Goal: Task Accomplishment & Management: Complete application form

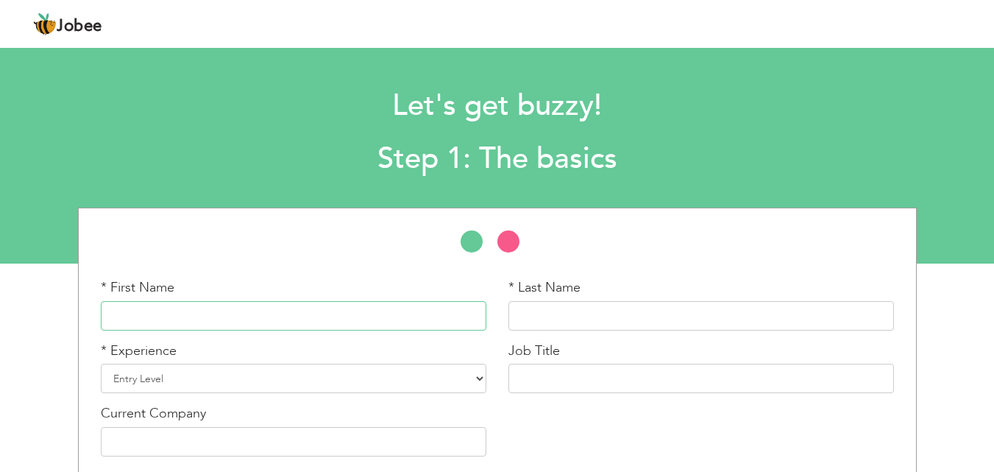
click at [328, 302] on input "text" at bounding box center [294, 315] width 386 height 29
type input "sabahat"
click at [520, 314] on input "text" at bounding box center [702, 315] width 386 height 29
type input "imran"
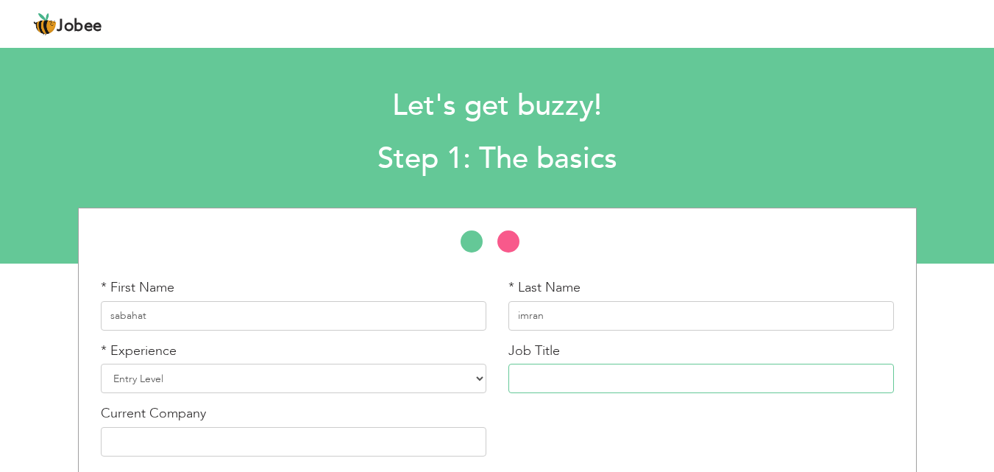
click at [542, 367] on input "text" at bounding box center [702, 378] width 386 height 29
type input "digital marketing"
click at [481, 380] on select "Entry Level Less than 1 Year 1 Year 2 Years 3 Years 4 Years 5 Years 6 Years 7 Y…" at bounding box center [294, 378] width 386 height 29
click at [425, 370] on select "Entry Level Less than 1 Year 1 Year 2 Years 3 Years 4 Years 5 Years 6 Years 7 Y…" at bounding box center [294, 378] width 386 height 29
click at [397, 370] on select "Entry Level Less than 1 Year 1 Year 2 Years 3 Years 4 Years 5 Years 6 Years 7 Y…" at bounding box center [294, 378] width 386 height 29
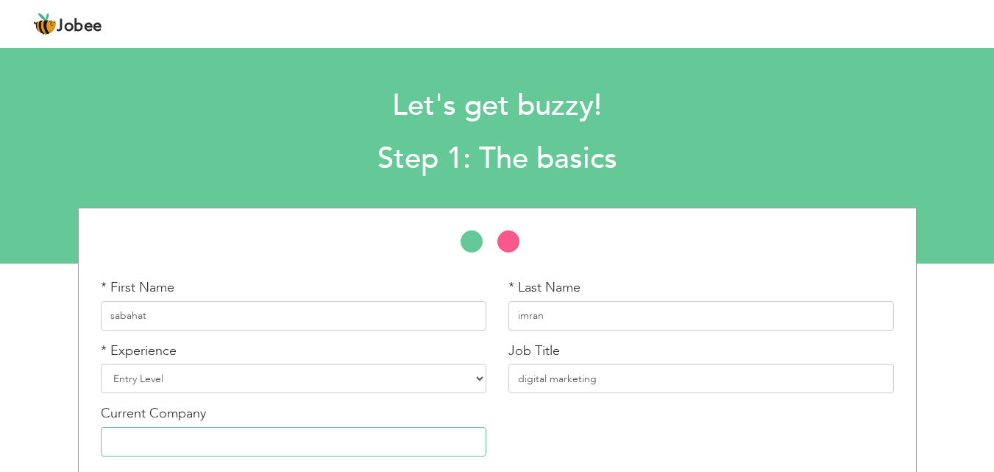
click at [300, 441] on input "text" at bounding box center [294, 441] width 386 height 29
type input "peak soulation"
click at [274, 375] on select "Entry Level Less than 1 Year 1 Year 2 Years 3 Years 4 Years 5 Years 6 Years 7 Y…" at bounding box center [294, 378] width 386 height 29
click at [101, 364] on select "Entry Level Less than 1 Year 1 Year 2 Years 3 Years 4 Years 5 Years 6 Years 7 Y…" at bounding box center [294, 378] width 386 height 29
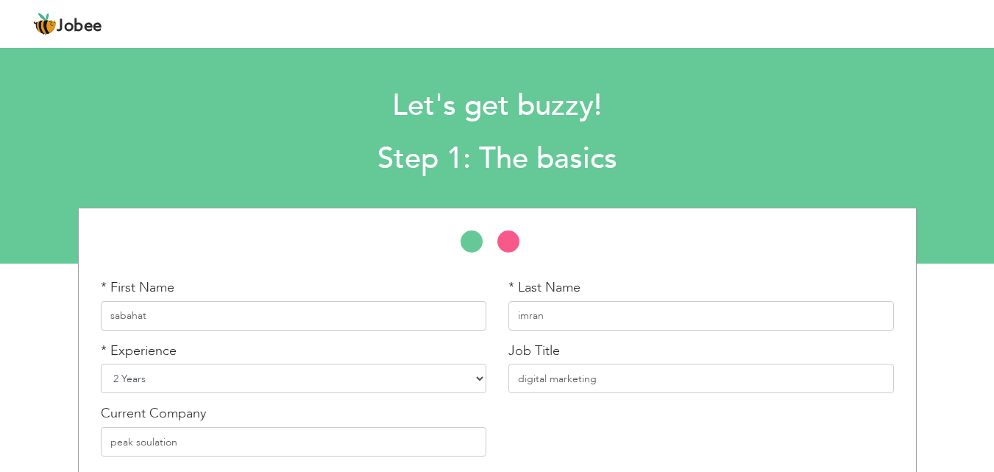
select select "5"
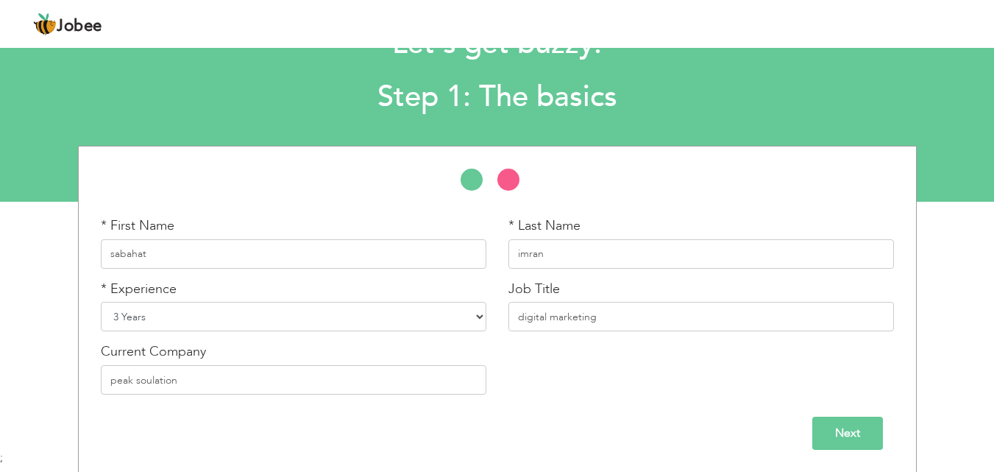
scroll to position [63, 0]
click at [856, 427] on input "Next" at bounding box center [848, 432] width 71 height 33
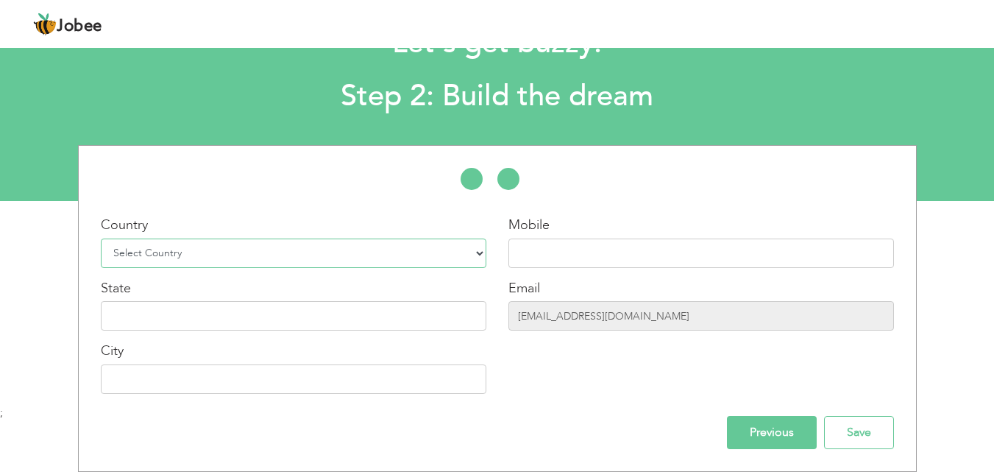
click at [479, 249] on select "Select Country Afghanistan Albania Algeria American Samoa Andorra Angola Anguil…" at bounding box center [294, 252] width 386 height 29
select select "166"
click at [101, 238] on select "Select Country Afghanistan Albania Algeria American Samoa Andorra Angola Anguil…" at bounding box center [294, 252] width 386 height 29
click at [399, 311] on input "text" at bounding box center [294, 315] width 386 height 29
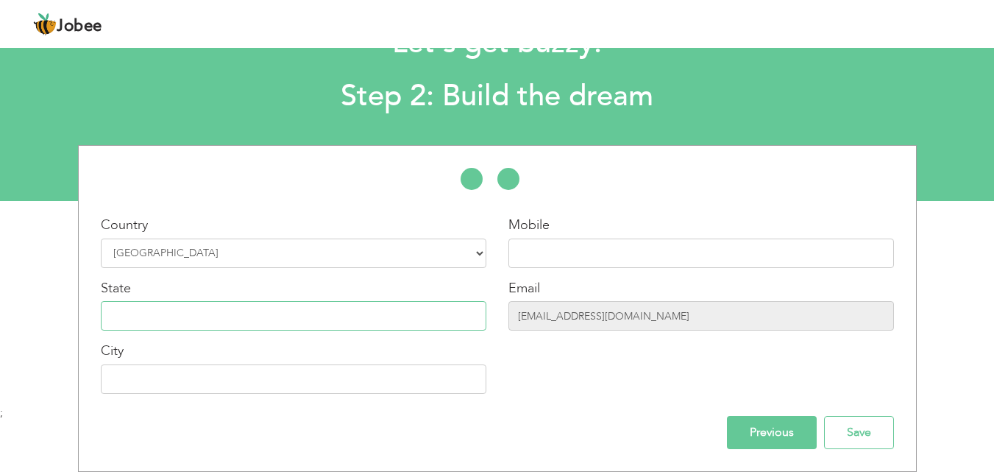
type input "punjab"
click at [262, 370] on input "text" at bounding box center [294, 378] width 386 height 29
type input "[GEOGRAPHIC_DATA]"
click at [573, 247] on input "text" at bounding box center [702, 252] width 386 height 29
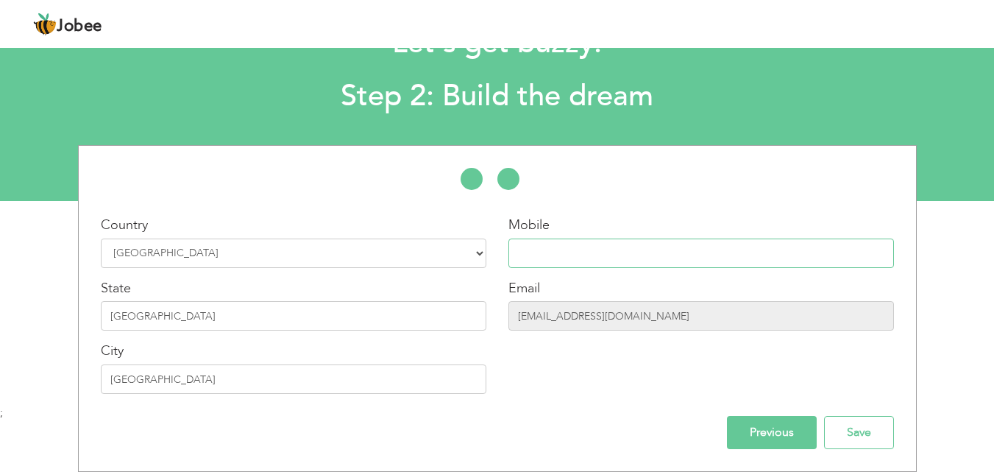
type input "03214534195"
click at [852, 428] on input "Save" at bounding box center [859, 432] width 70 height 33
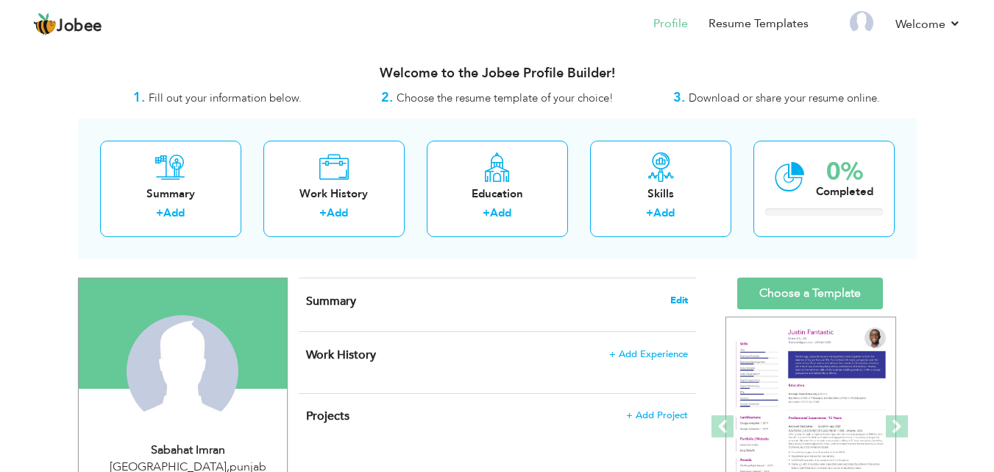
click at [683, 297] on span "Edit" at bounding box center [679, 300] width 18 height 10
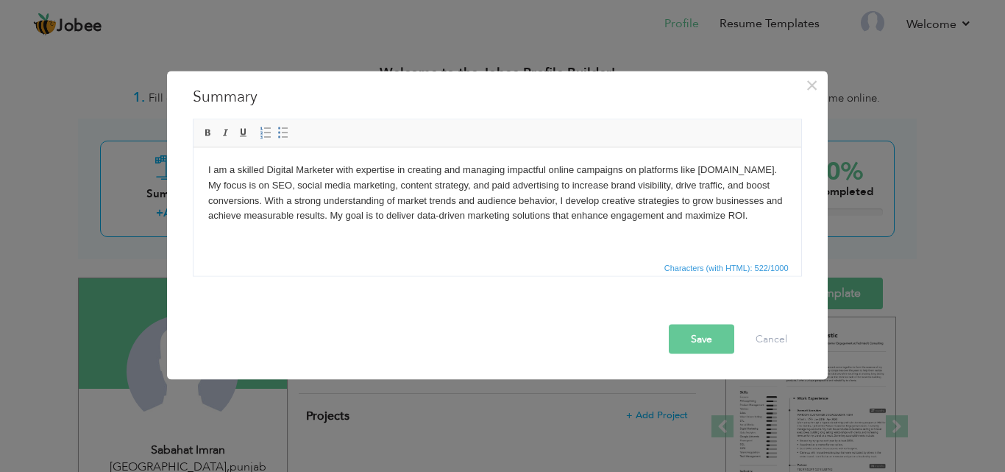
click at [698, 338] on button "Save" at bounding box center [702, 338] width 66 height 29
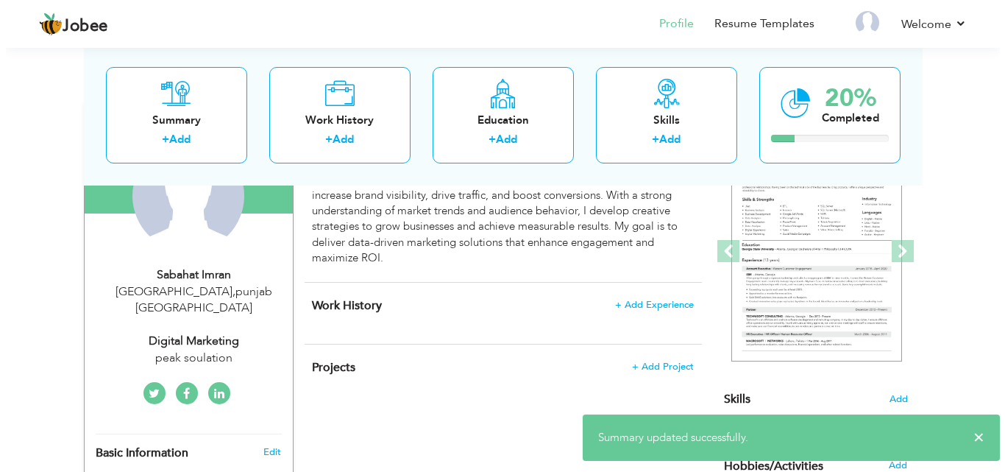
scroll to position [177, 0]
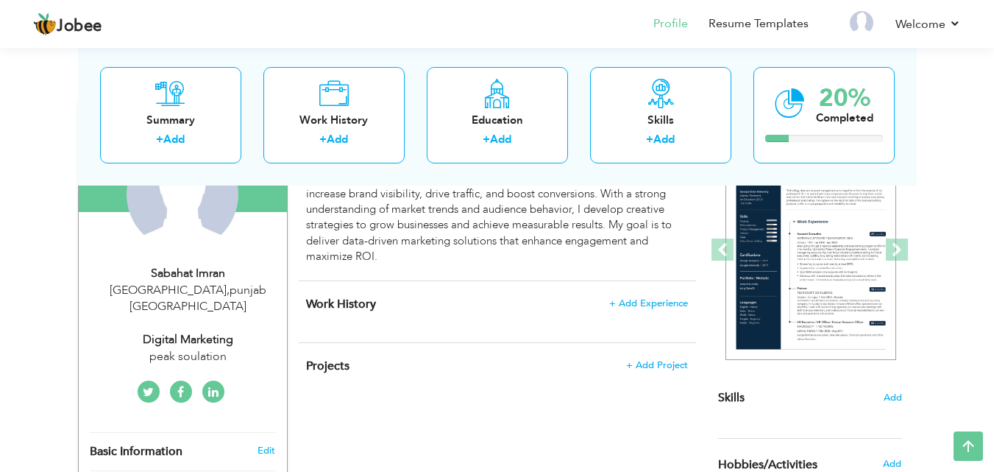
drag, startPoint x: 437, startPoint y: 301, endPoint x: 566, endPoint y: 312, distance: 129.3
click at [566, 312] on div "Work History + Add Experience × Work History * Job Title Company Duration" at bounding box center [497, 311] width 397 height 61
click at [559, 311] on h4 "Work History + Add Experience" at bounding box center [496, 304] width 381 height 15
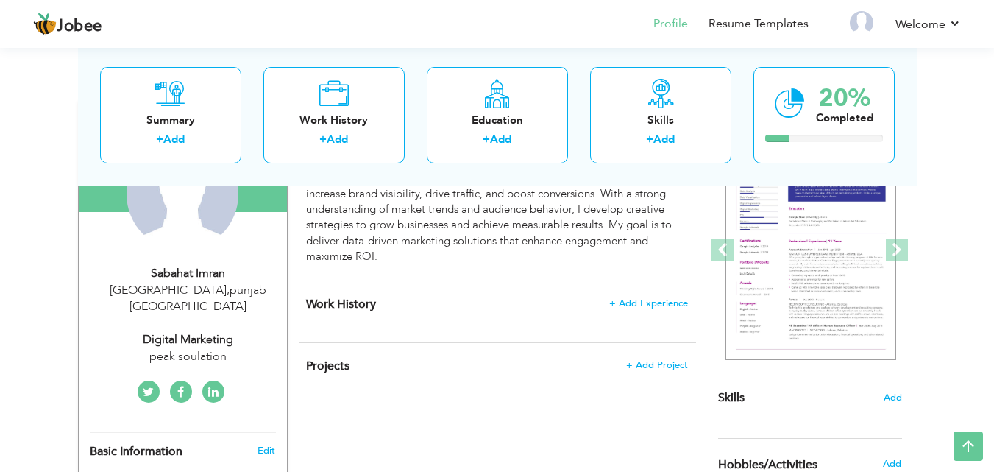
click at [565, 314] on div "Work History + Add Experience × Work History * Job Title Company Duration" at bounding box center [497, 311] width 397 height 61
click at [533, 316] on div "Work History + Add Experience × Work History * Job Title Company Duration" at bounding box center [497, 311] width 397 height 61
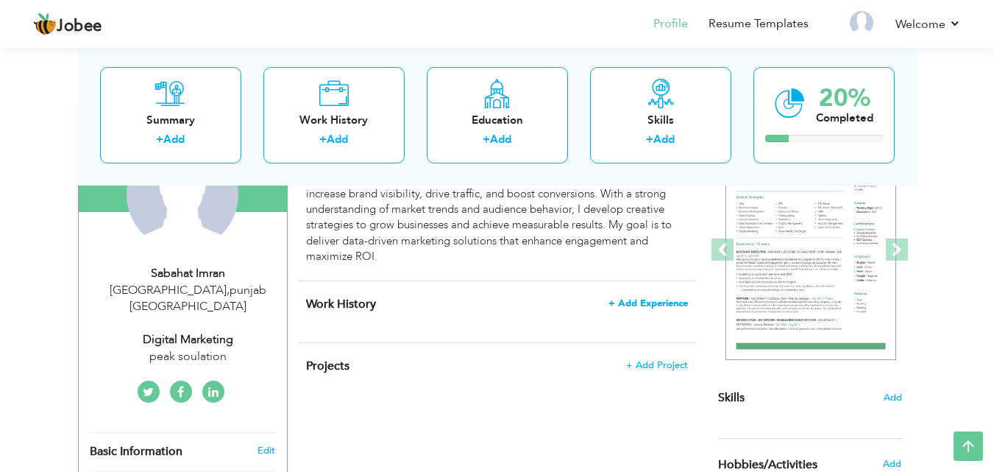
click at [618, 300] on span "+ Add Experience" at bounding box center [648, 303] width 79 height 10
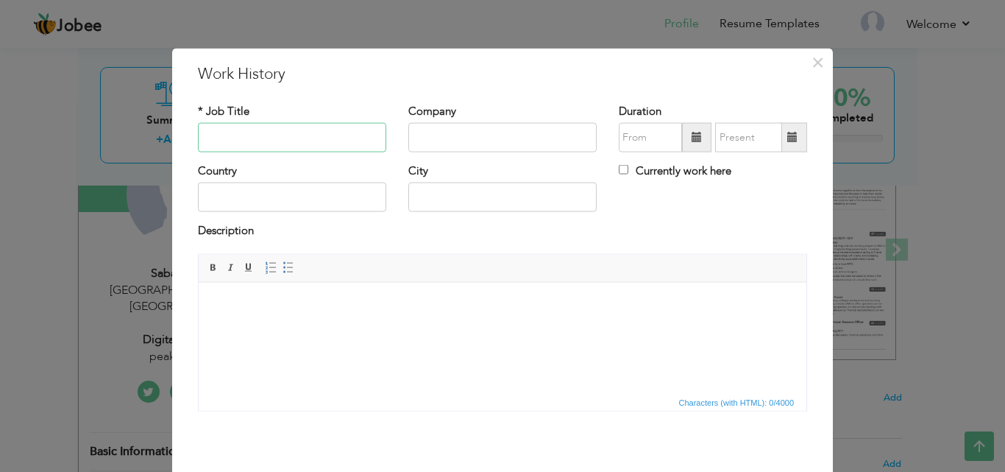
click at [303, 138] on input "text" at bounding box center [292, 137] width 188 height 29
type input "digital marketing"
click at [307, 204] on input "text" at bounding box center [292, 197] width 188 height 29
type input "[GEOGRAPHIC_DATA]"
click at [428, 145] on input "text" at bounding box center [502, 137] width 188 height 29
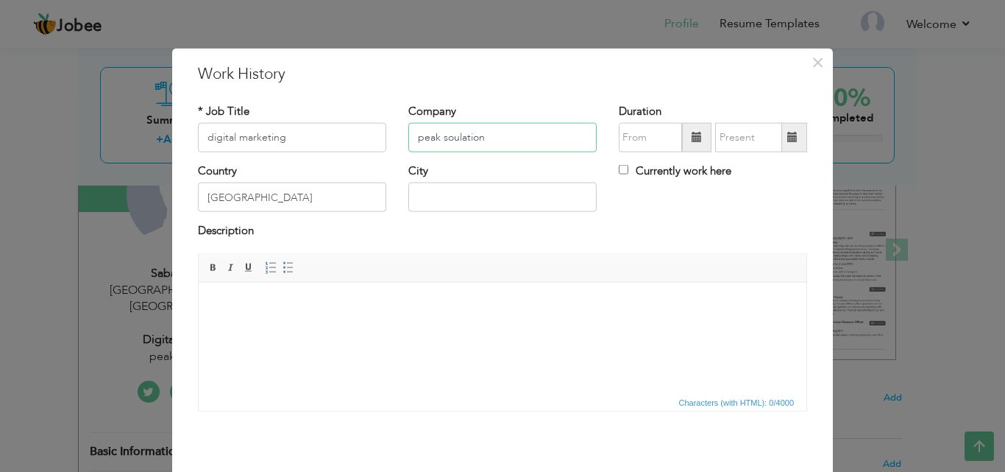
type input "peak soulation"
click at [431, 196] on input "text" at bounding box center [502, 197] width 188 height 29
type input "[GEOGRAPHIC_DATA]"
click at [692, 132] on span at bounding box center [697, 137] width 10 height 10
type input "09/2025"
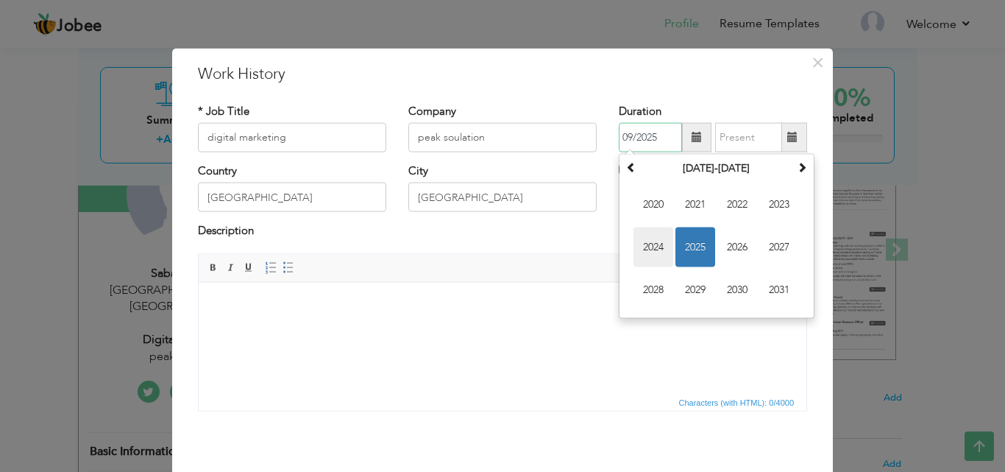
click at [637, 243] on span "2024" at bounding box center [654, 247] width 40 height 40
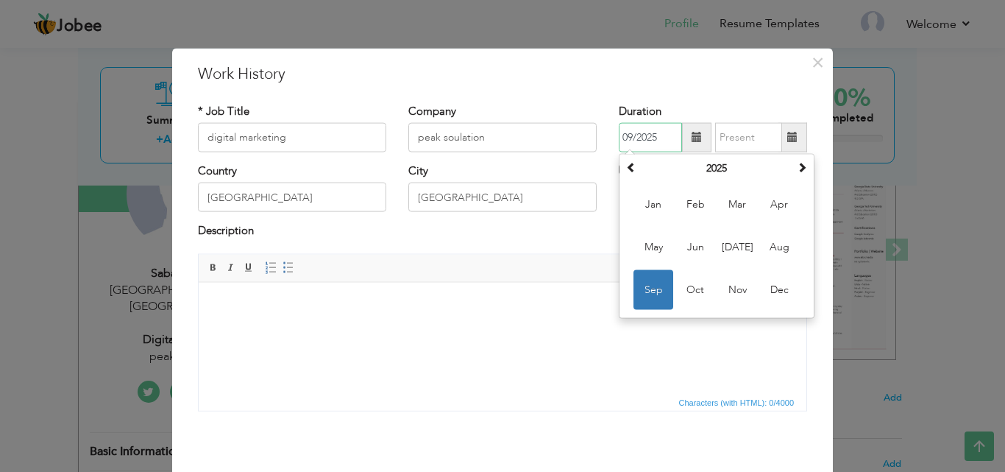
click at [658, 132] on input "09/2025" at bounding box center [650, 137] width 63 height 29
click at [623, 169] on th at bounding box center [632, 169] width 18 height 22
click at [788, 138] on span at bounding box center [793, 137] width 10 height 10
type input "09/2025"
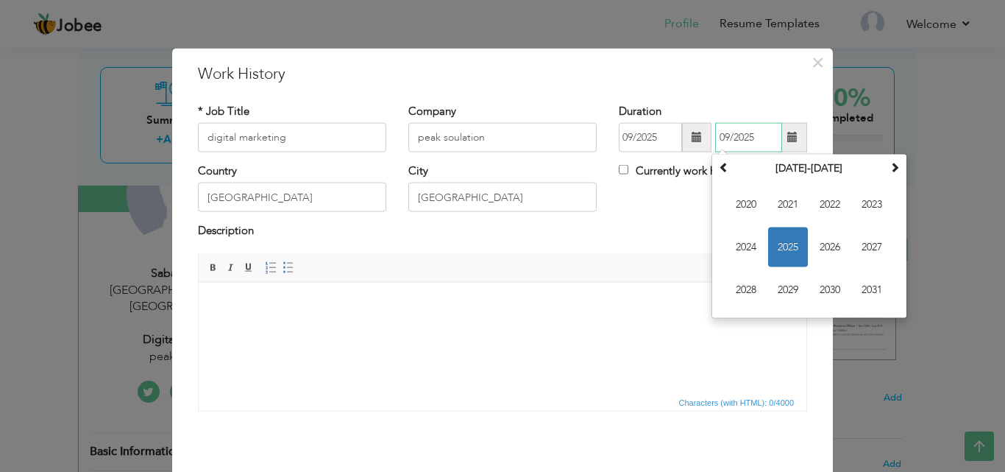
click at [776, 246] on span "2025" at bounding box center [788, 247] width 40 height 40
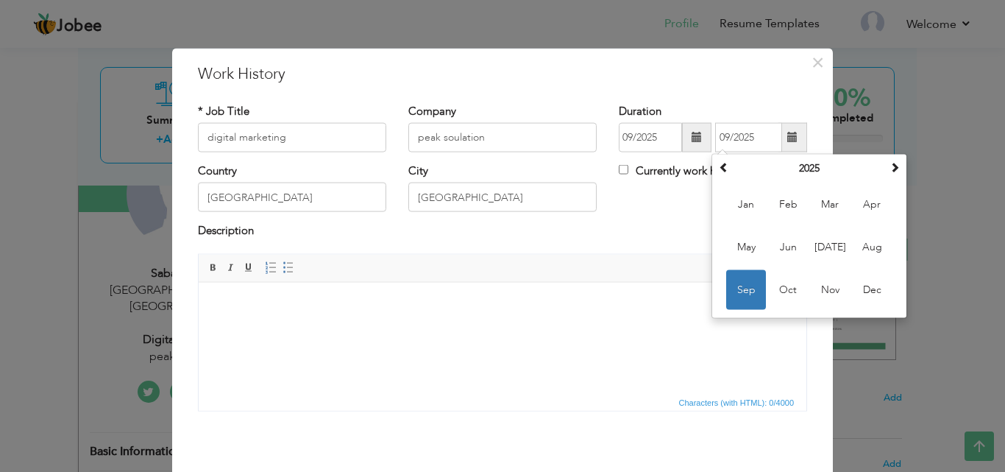
click at [527, 327] on html at bounding box center [503, 304] width 608 height 45
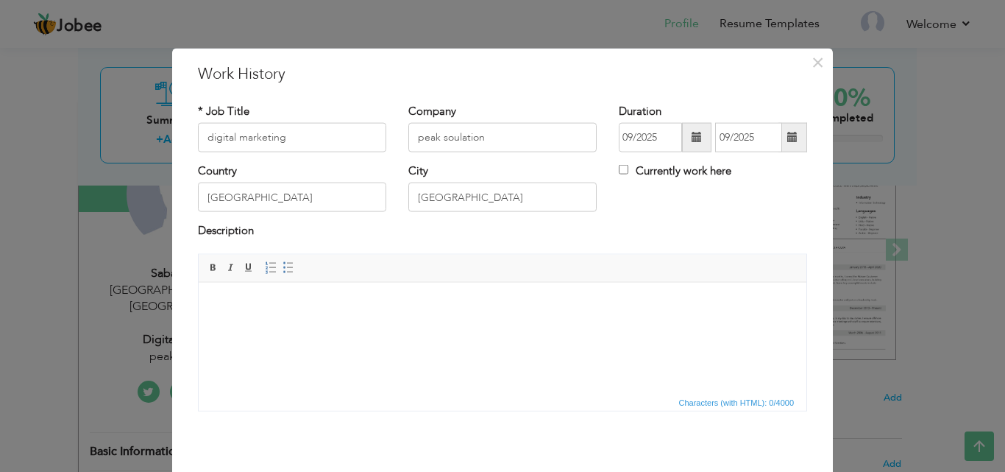
drag, startPoint x: 317, startPoint y: 631, endPoint x: 259, endPoint y: 375, distance: 262.6
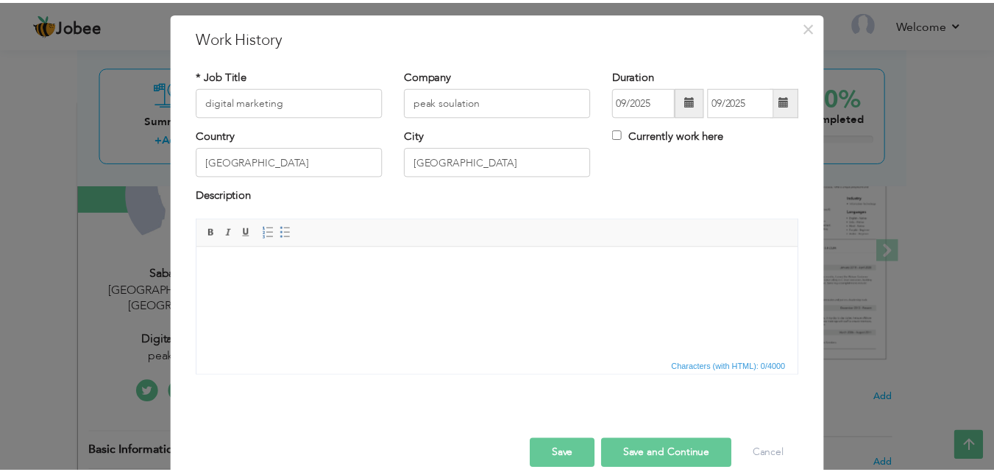
scroll to position [58, 0]
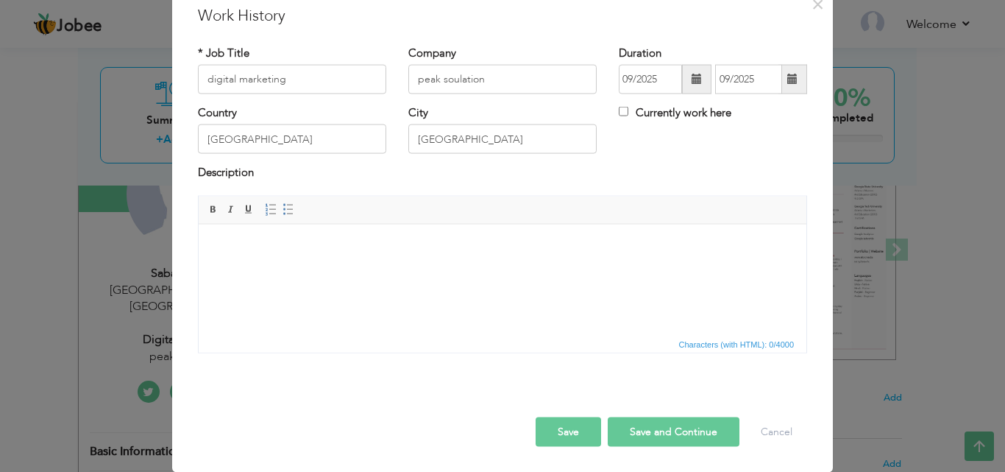
drag, startPoint x: 631, startPoint y: 434, endPoint x: 712, endPoint y: 160, distance: 286.4
click at [712, 160] on div "× Work History * Job Title digital marketing Company peak soulation Duration 09…" at bounding box center [502, 231] width 661 height 482
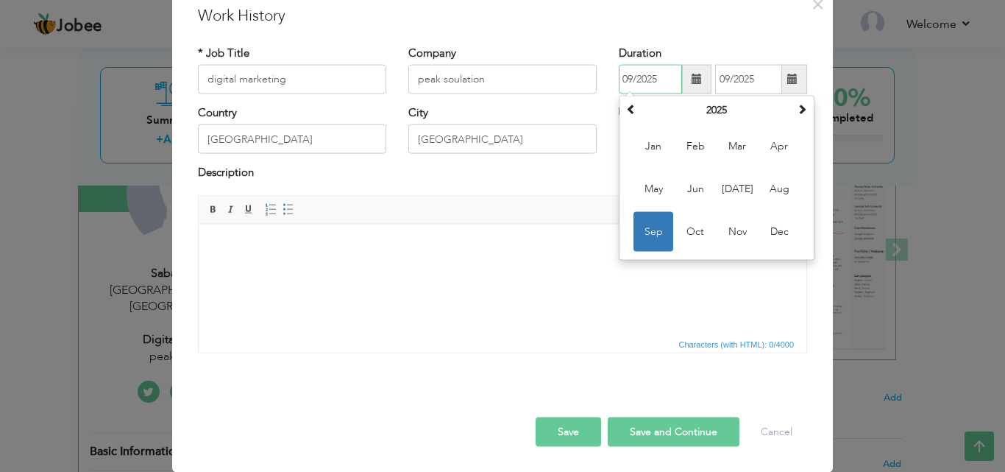
drag, startPoint x: 651, startPoint y: 77, endPoint x: 670, endPoint y: 96, distance: 26.0
click at [670, 94] on div "09/2025 [DATE] Su Mo Tu We Th Fr Sa 31 1 2 3 4 5 6 7 8 9 10 11 12 13 14 15 16 1…" at bounding box center [713, 79] width 188 height 29
click at [631, 105] on span at bounding box center [631, 109] width 10 height 10
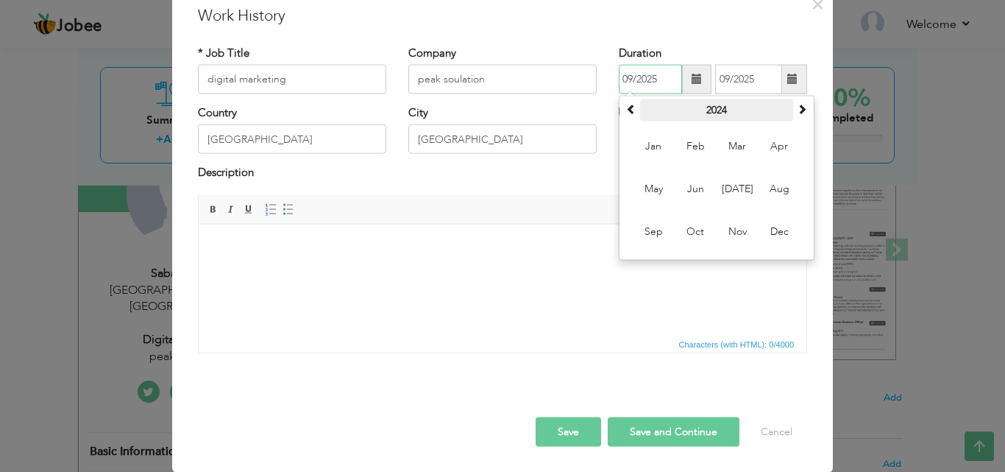
click at [715, 107] on th "2024" at bounding box center [716, 110] width 153 height 22
click at [664, 81] on input "09/2025" at bounding box center [650, 79] width 63 height 29
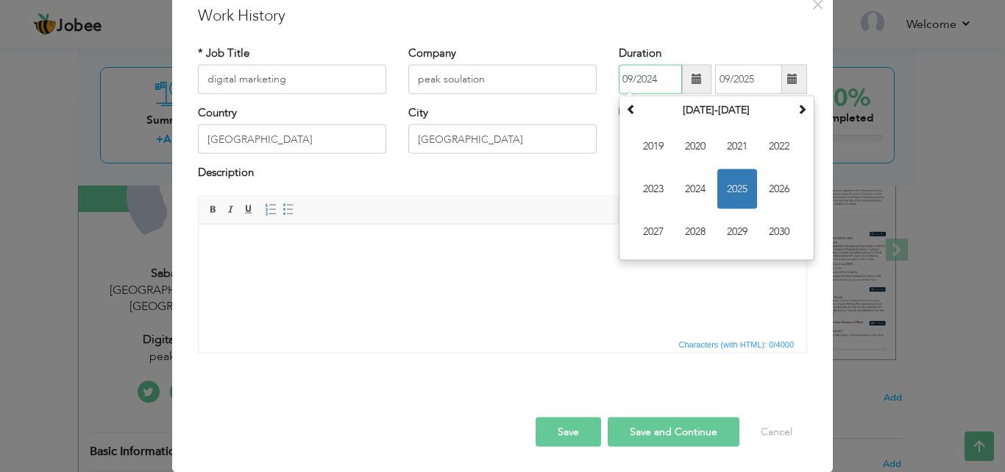
type input "09/2024"
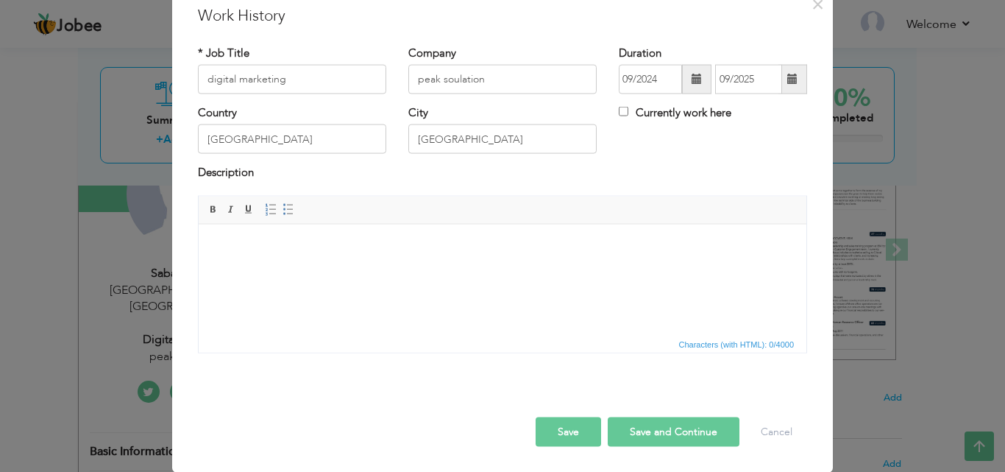
click at [483, 269] on html at bounding box center [503, 246] width 608 height 45
click at [653, 425] on button "Save and Continue" at bounding box center [674, 431] width 132 height 29
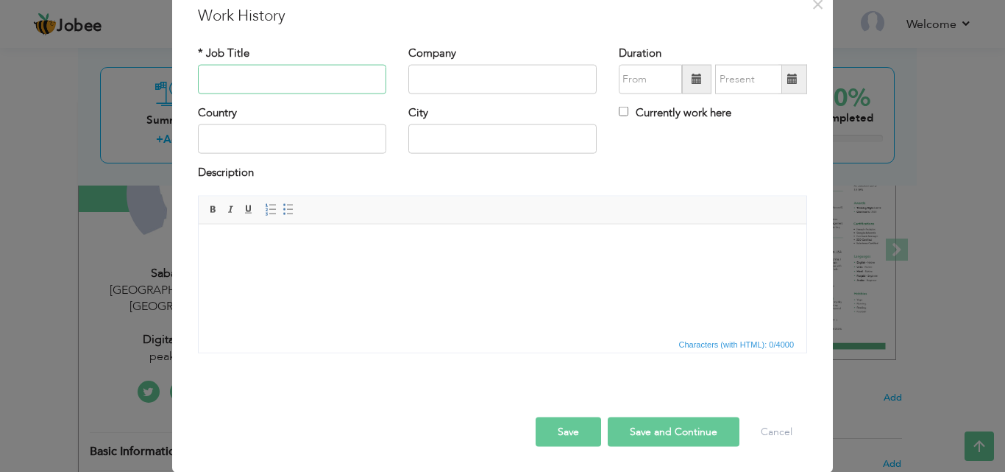
click at [314, 80] on input "text" at bounding box center [292, 79] width 188 height 29
type input "digital marketing"
click at [554, 66] on input "text" at bounding box center [502, 79] width 188 height 29
click at [553, 78] on input "text" at bounding box center [502, 79] width 188 height 29
type input "peak soulation"
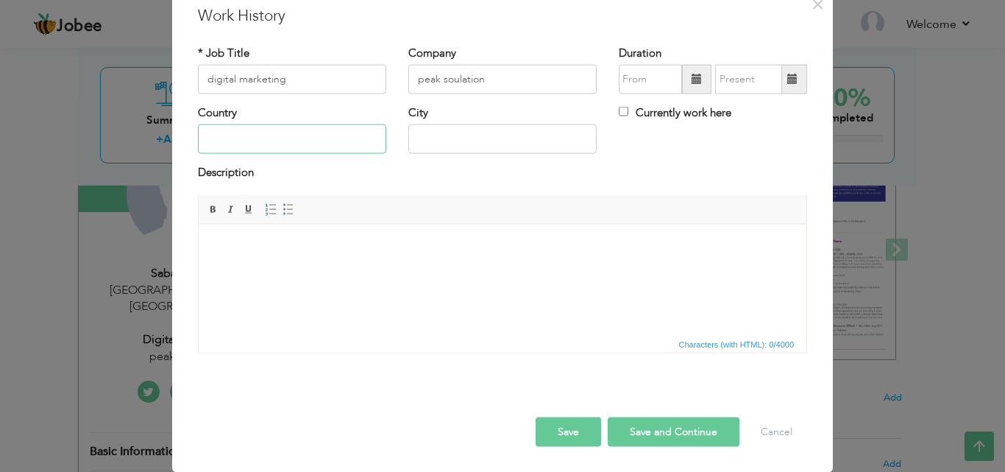
click at [343, 148] on input "text" at bounding box center [292, 138] width 188 height 29
click at [338, 143] on input "text" at bounding box center [292, 138] width 188 height 29
type input "[GEOGRAPHIC_DATA]"
click at [417, 136] on input "text" at bounding box center [502, 138] width 188 height 29
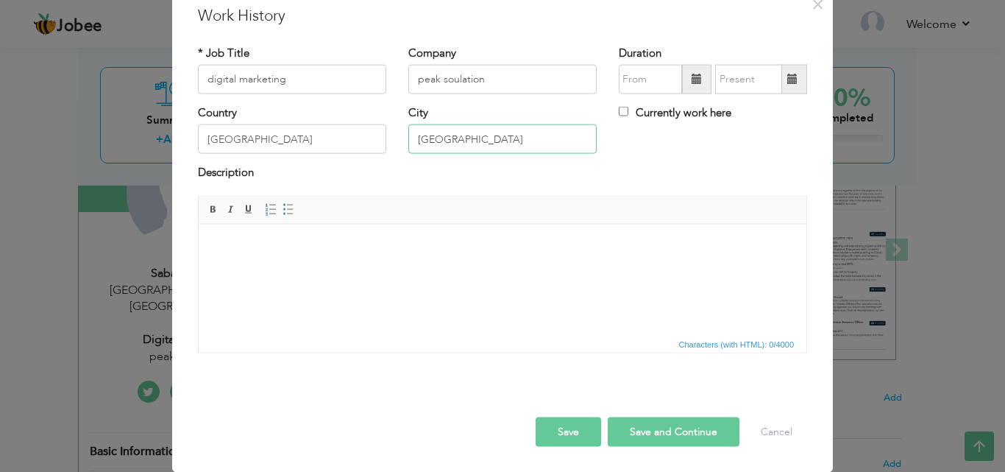
type input "[GEOGRAPHIC_DATA]"
click at [693, 74] on span at bounding box center [697, 79] width 10 height 10
click at [692, 81] on span at bounding box center [697, 79] width 10 height 10
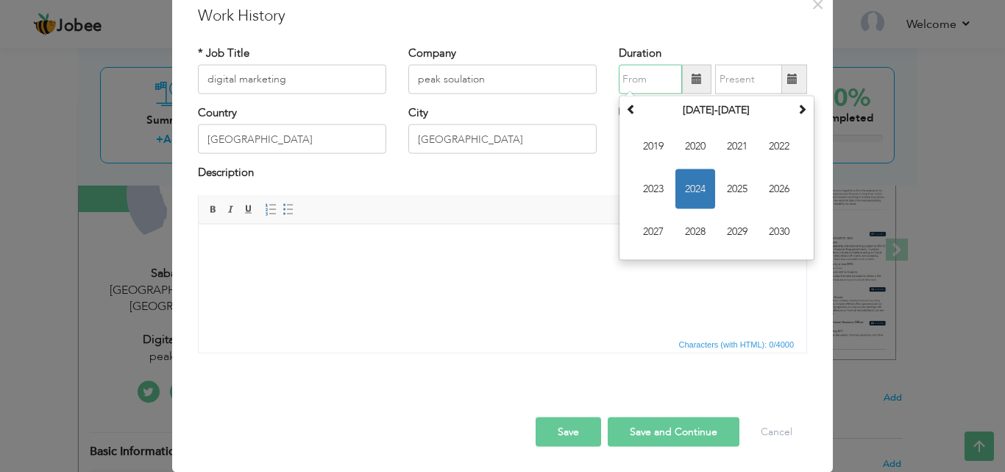
click at [677, 179] on span "2024" at bounding box center [696, 189] width 40 height 40
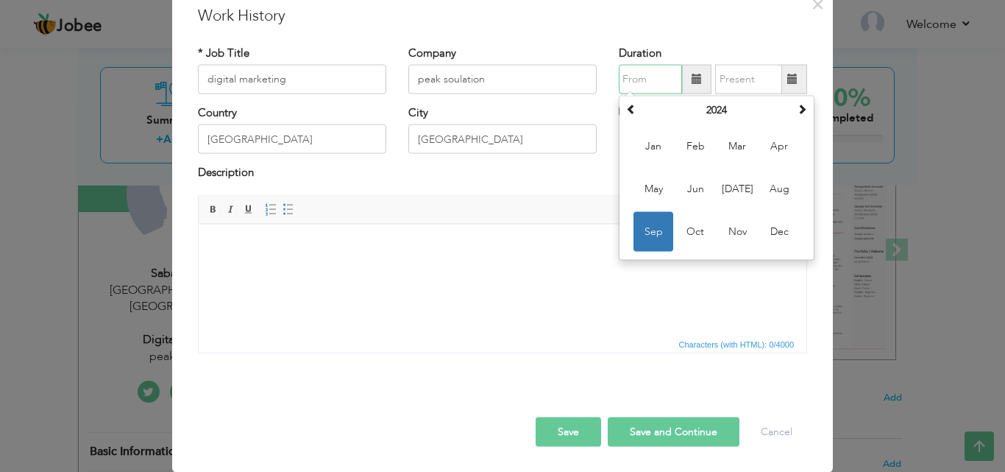
click at [641, 81] on input "text" at bounding box center [650, 79] width 63 height 29
type input "09/2024"
drag, startPoint x: 721, startPoint y: 83, endPoint x: 752, endPoint y: 81, distance: 31.7
click at [735, 82] on input "text" at bounding box center [748, 79] width 67 height 29
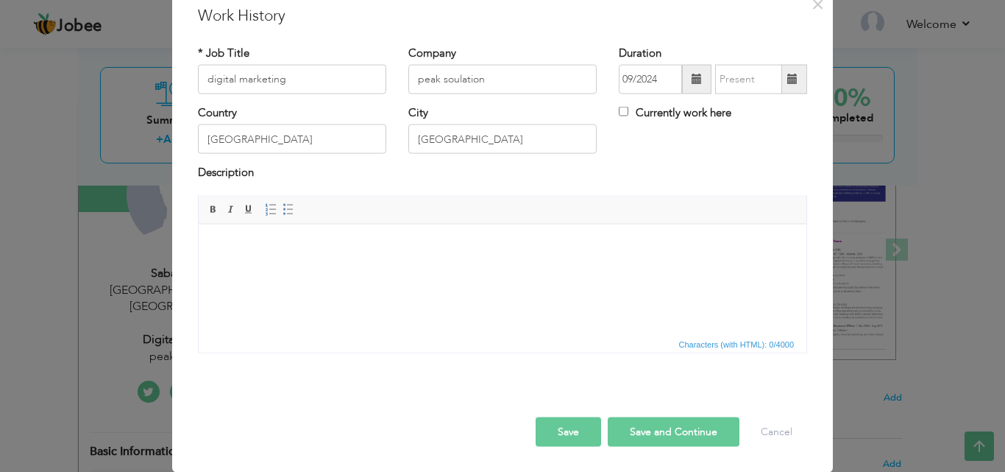
click at [789, 83] on span at bounding box center [793, 79] width 10 height 10
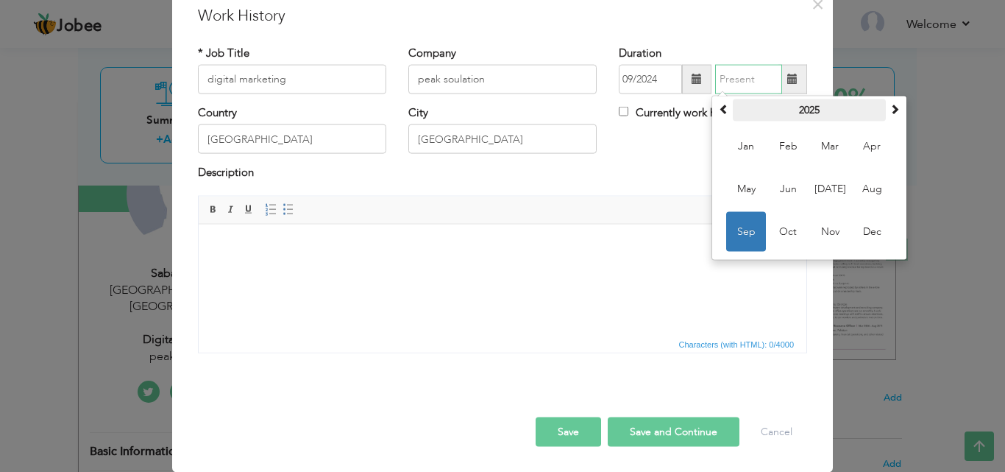
click at [800, 105] on th "2025" at bounding box center [809, 110] width 153 height 22
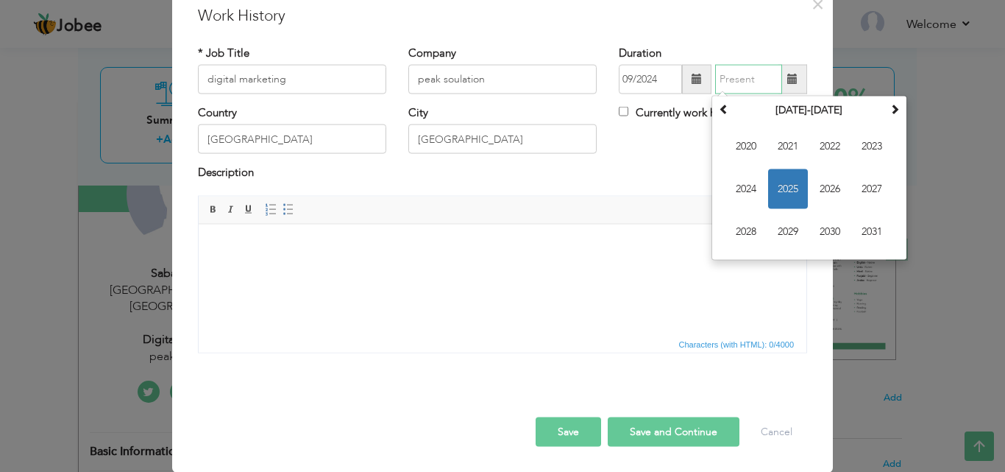
click at [776, 175] on span "2025" at bounding box center [788, 189] width 40 height 40
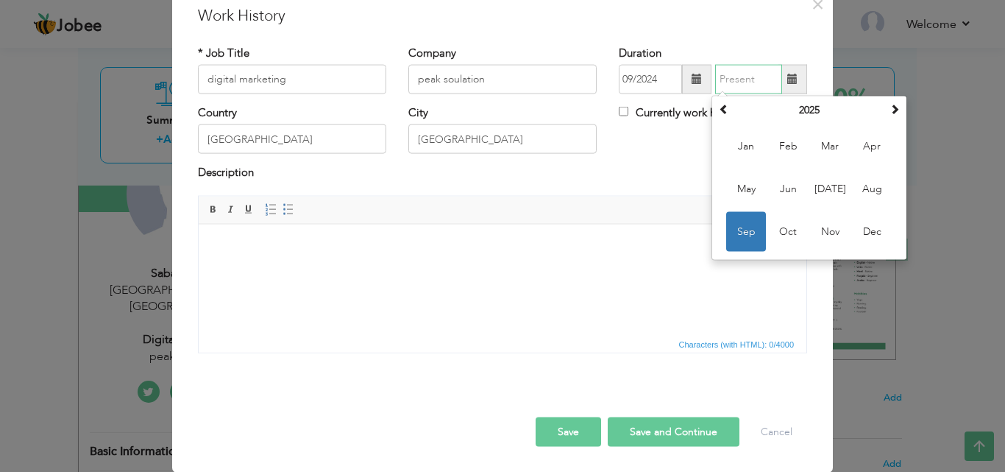
click at [738, 78] on input "text" at bounding box center [748, 79] width 67 height 29
type input "09/2025"
click at [631, 163] on div "Country [GEOGRAPHIC_DATA] City [GEOGRAPHIC_DATA] Currently work here" at bounding box center [502, 135] width 631 height 60
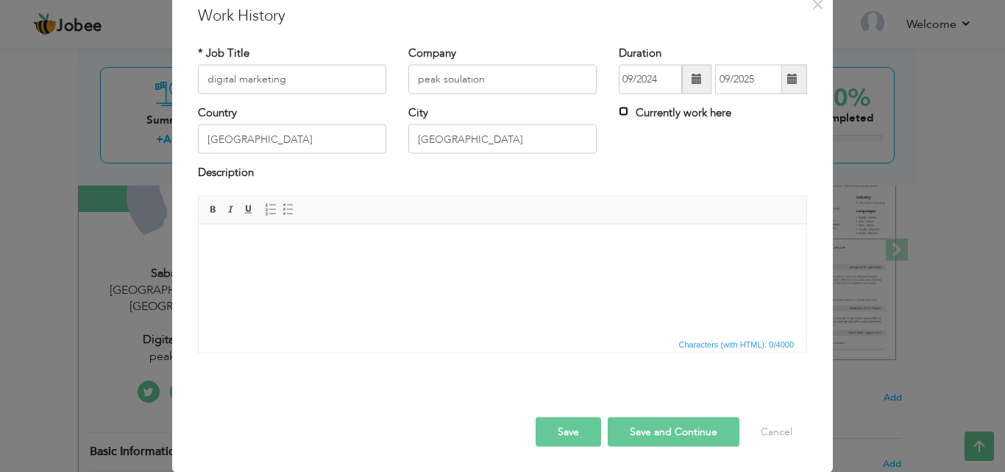
click at [622, 107] on input "Currently work here" at bounding box center [624, 112] width 10 height 10
checkbox input "true"
click at [793, 71] on span at bounding box center [793, 79] width 29 height 29
click at [788, 74] on span at bounding box center [793, 79] width 10 height 10
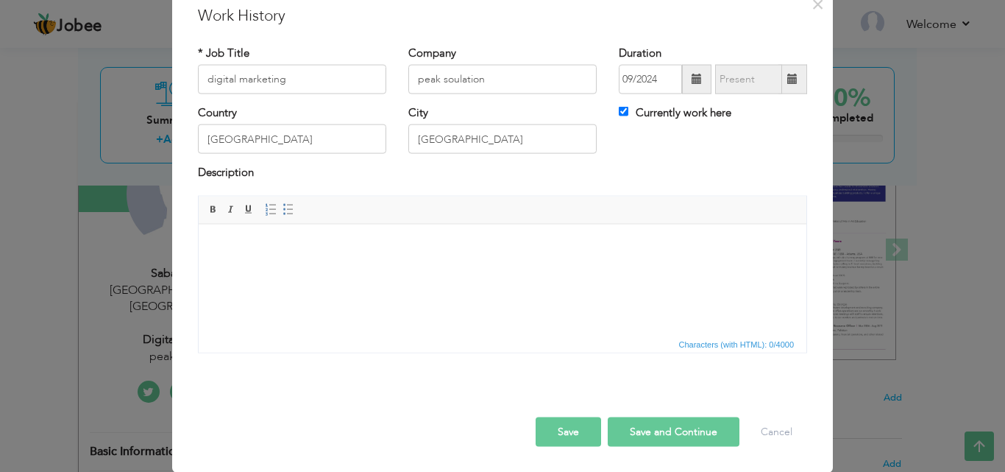
click at [788, 74] on span at bounding box center [793, 79] width 10 height 10
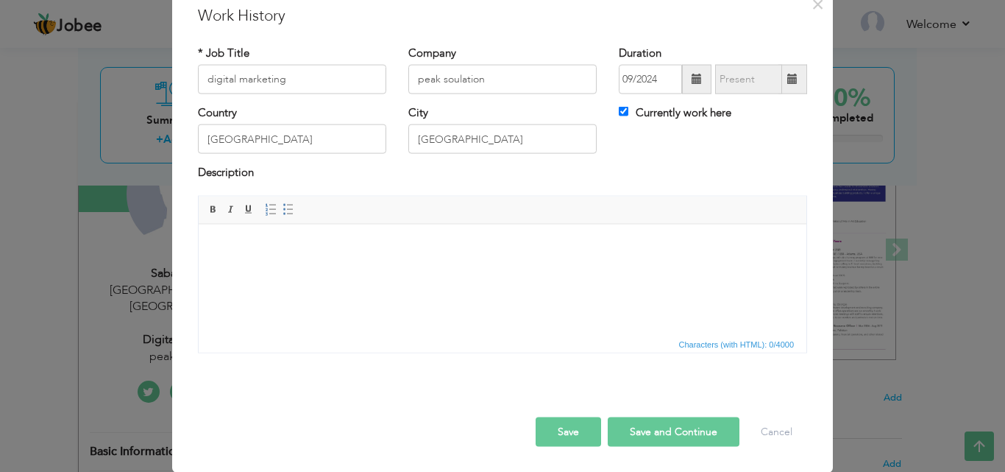
click at [788, 74] on span at bounding box center [793, 79] width 10 height 10
drag, startPoint x: 781, startPoint y: 76, endPoint x: 665, endPoint y: 110, distance: 120.4
click at [665, 110] on div "* Job Title digital marketing Company peak soulation Duration 09/2024" at bounding box center [502, 204] width 631 height 341
click at [665, 110] on label "Currently work here" at bounding box center [675, 112] width 113 height 15
click at [629, 110] on input "Currently work here" at bounding box center [624, 112] width 10 height 10
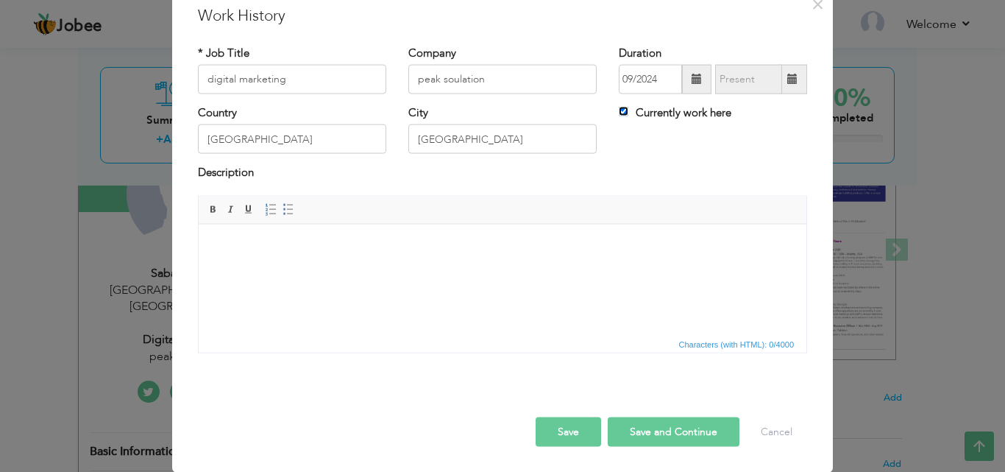
checkbox input "false"
click at [780, 82] on span at bounding box center [793, 79] width 29 height 29
drag, startPoint x: 788, startPoint y: 87, endPoint x: 787, endPoint y: 78, distance: 8.9
click at [787, 78] on span at bounding box center [793, 79] width 29 height 29
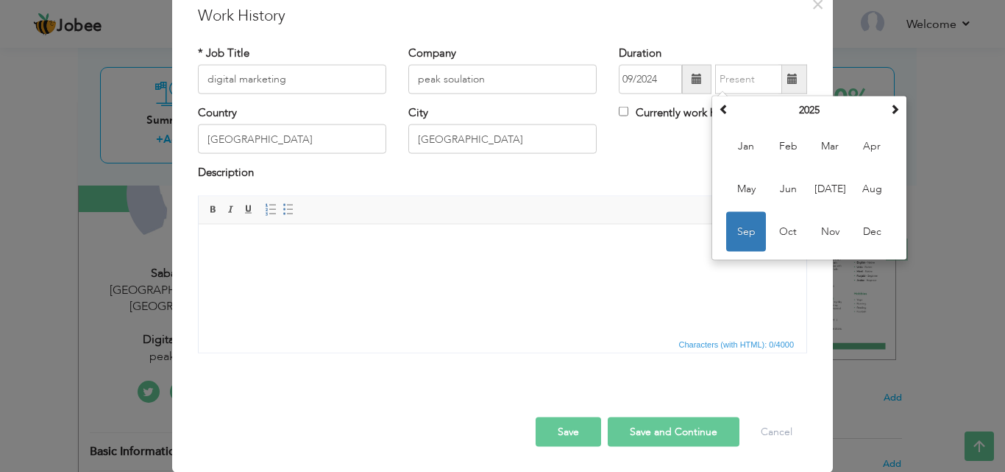
click at [788, 78] on span at bounding box center [793, 79] width 10 height 10
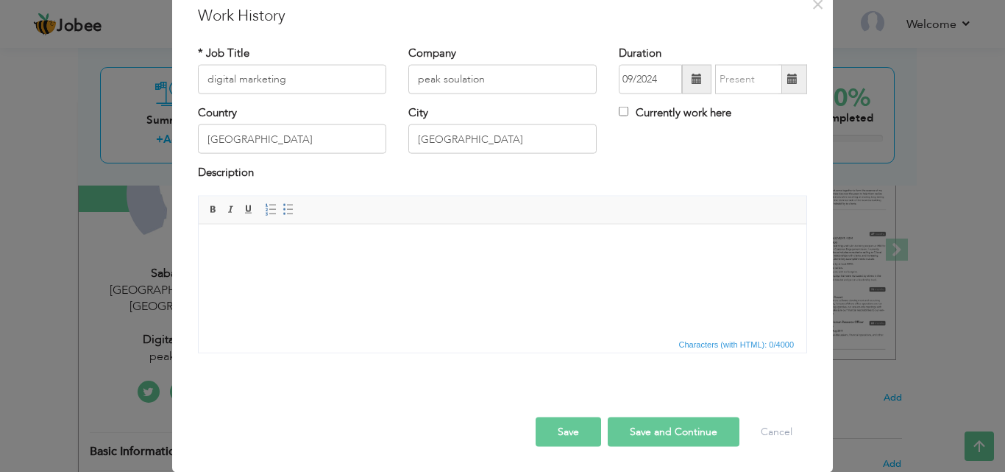
click at [788, 78] on span at bounding box center [793, 79] width 10 height 10
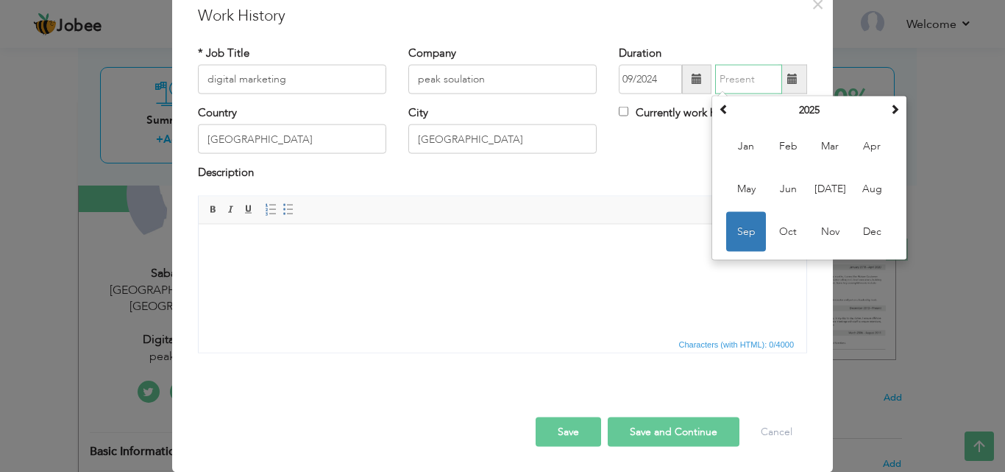
click at [737, 238] on span "Sep" at bounding box center [746, 232] width 40 height 40
type input "09/2025"
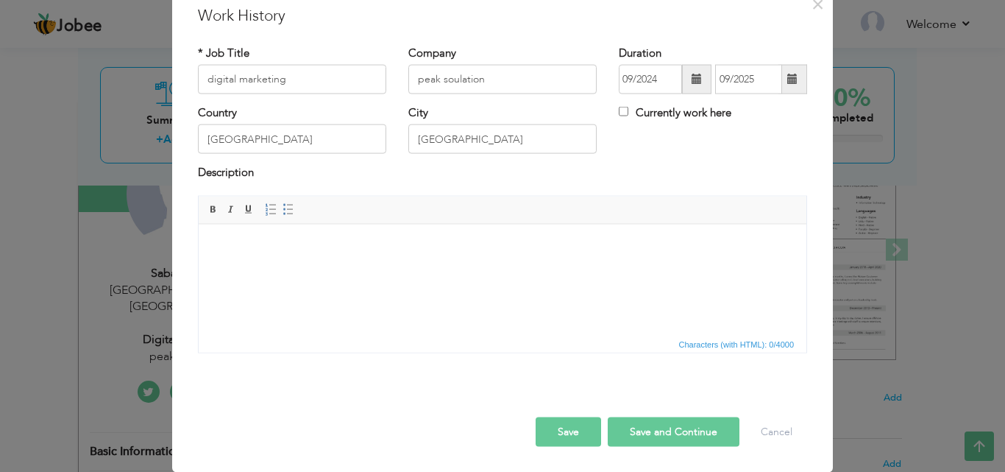
click at [742, 237] on html at bounding box center [503, 246] width 608 height 45
click at [624, 110] on label "Currently work here" at bounding box center [675, 112] width 113 height 15
click at [624, 110] on input "Currently work here" at bounding box center [624, 112] width 10 height 10
checkbox input "true"
click at [704, 431] on button "Save and Continue" at bounding box center [674, 431] width 132 height 29
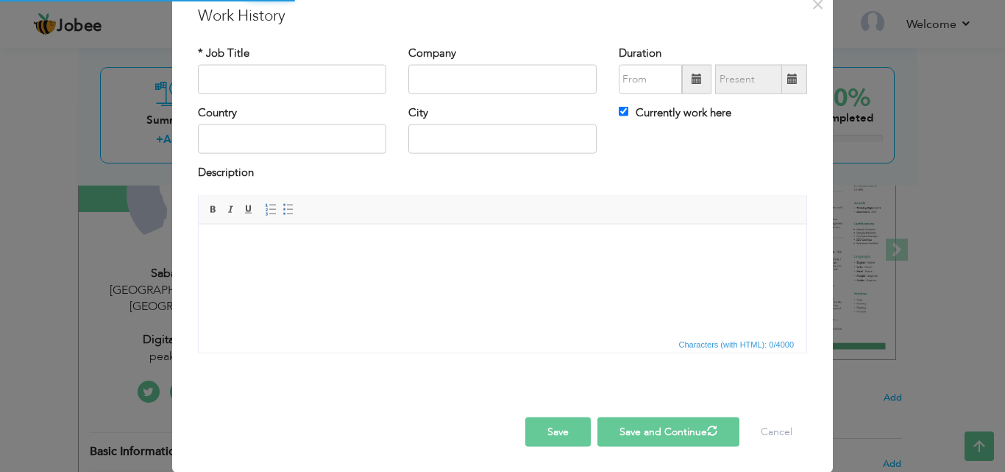
checkbox input "false"
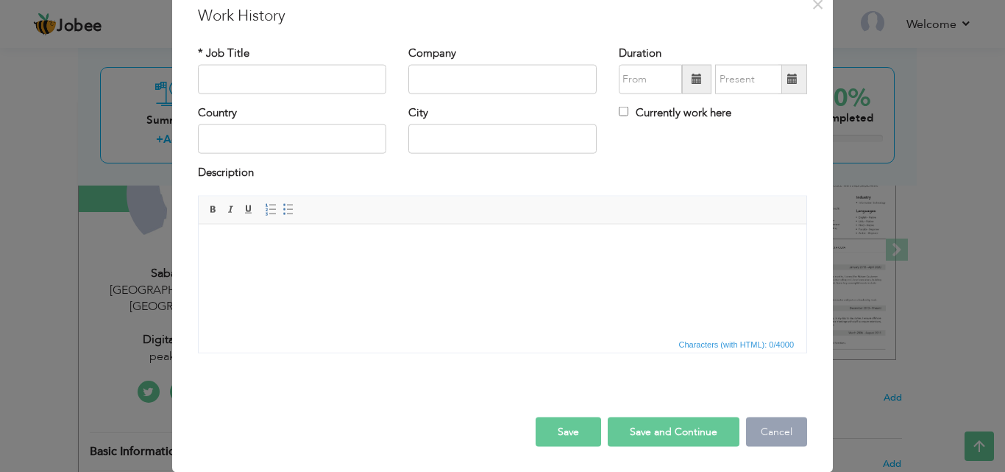
click at [771, 433] on button "Cancel" at bounding box center [776, 431] width 61 height 29
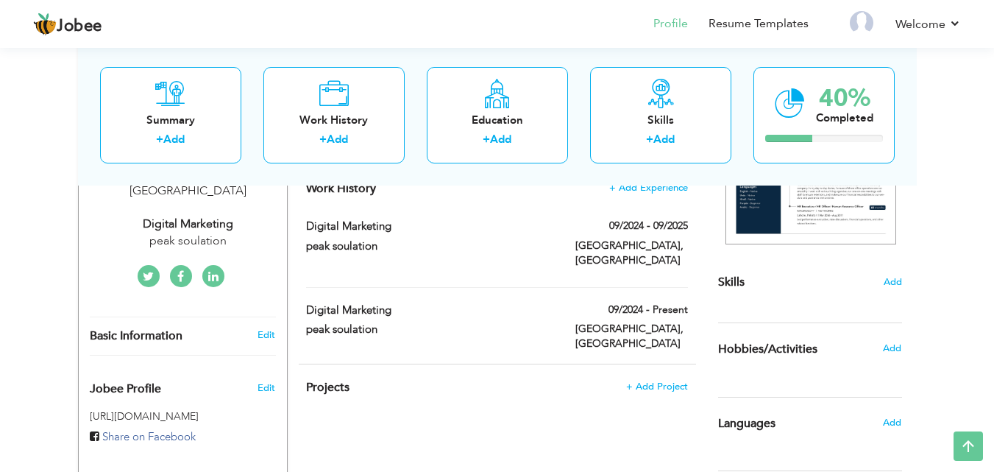
scroll to position [294, 0]
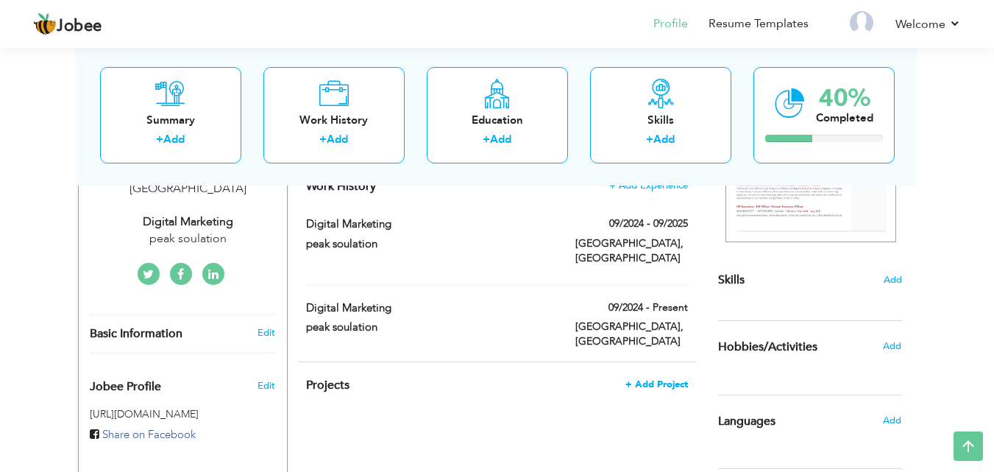
click at [666, 379] on span "+ Add Project" at bounding box center [657, 384] width 63 height 10
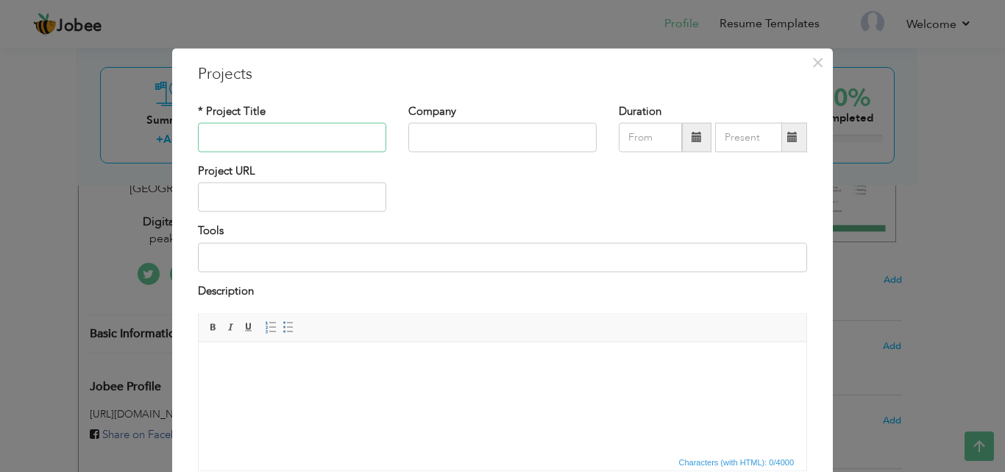
click at [279, 135] on input "text" at bounding box center [292, 137] width 188 height 29
click at [806, 53] on button "×" at bounding box center [818, 62] width 24 height 24
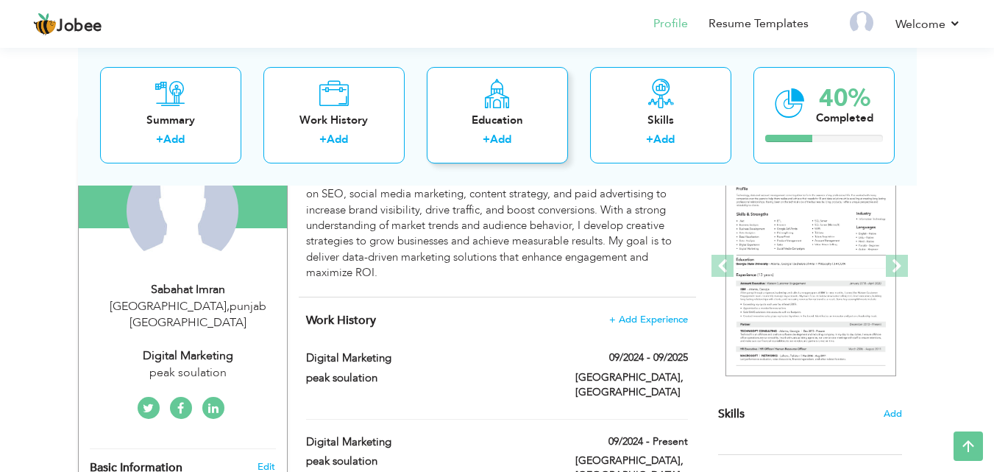
scroll to position [131, 0]
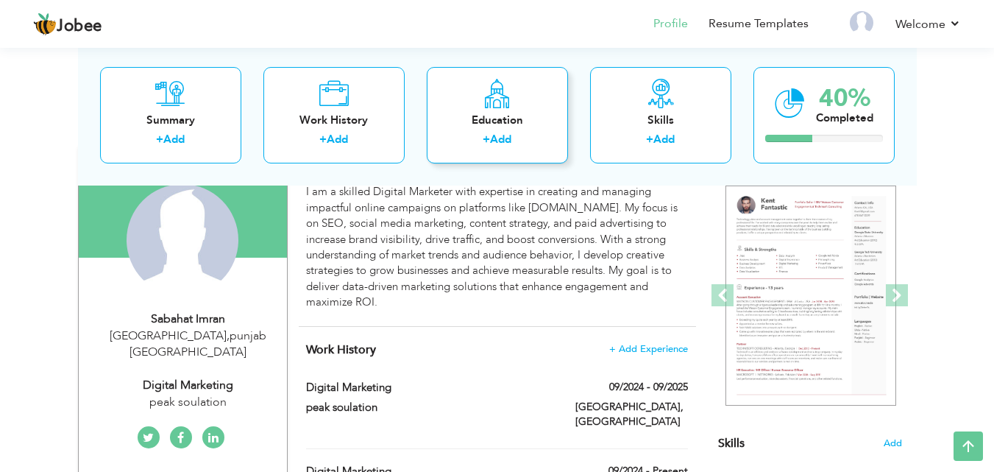
drag, startPoint x: 505, startPoint y: 128, endPoint x: 475, endPoint y: 92, distance: 46.6
click at [475, 92] on div "Education + Add" at bounding box center [497, 114] width 141 height 96
radio input "true"
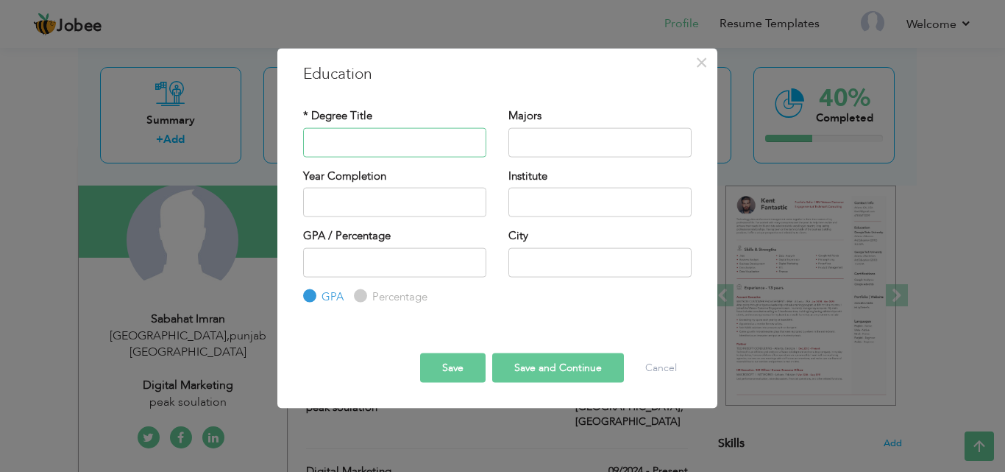
click at [398, 149] on input "text" at bounding box center [394, 141] width 183 height 29
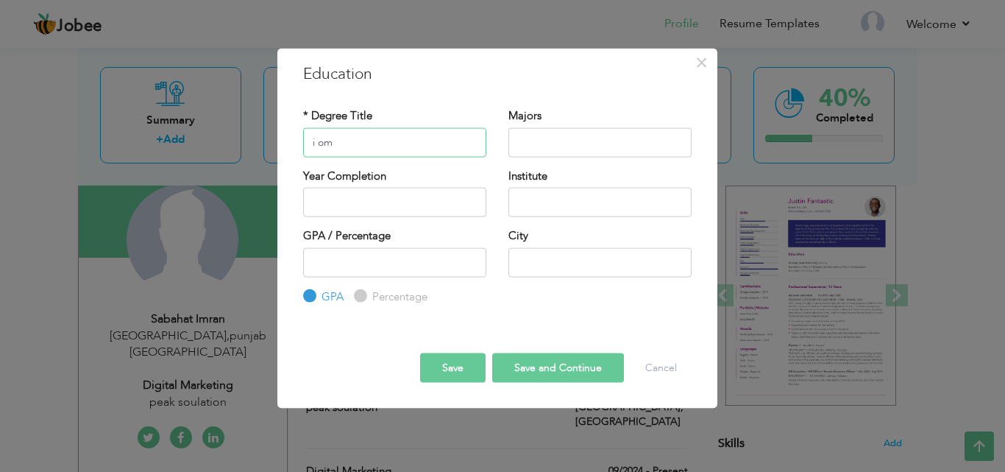
type input "i om"
click at [561, 137] on input "text" at bounding box center [600, 141] width 183 height 29
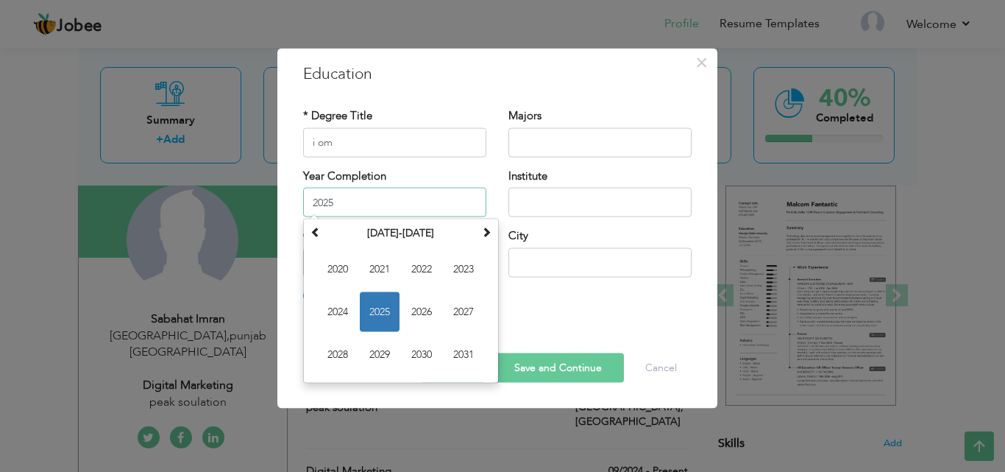
click at [371, 200] on input "2025" at bounding box center [394, 202] width 183 height 29
type input "2"
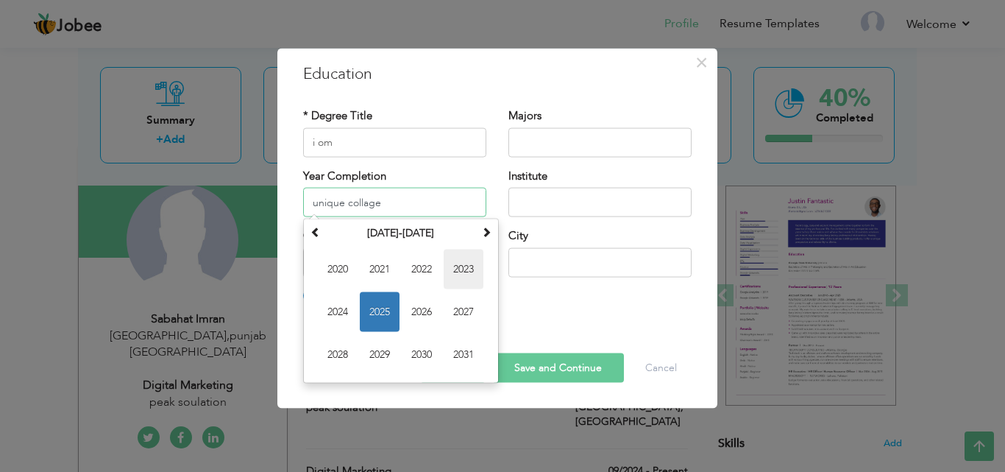
click at [454, 266] on span "2023" at bounding box center [464, 270] width 40 height 40
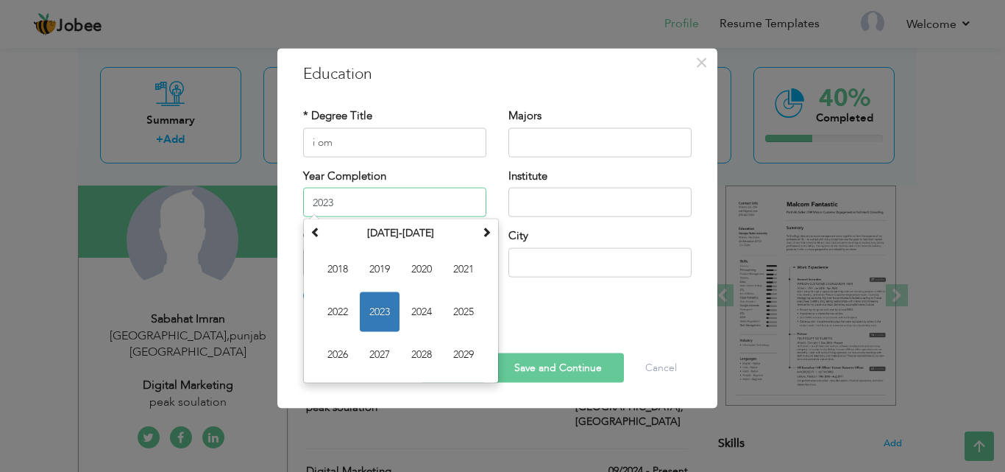
click at [414, 203] on input "2023" at bounding box center [394, 202] width 183 height 29
type input "2"
click at [389, 394] on div "× Education * Degree Title i [PERSON_NAME] Su 1" at bounding box center [497, 228] width 440 height 361
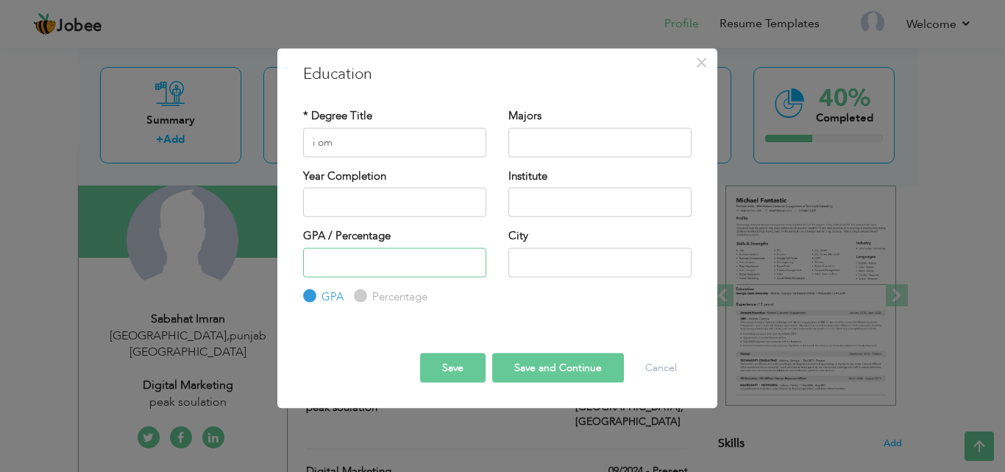
click at [358, 257] on input "number" at bounding box center [394, 261] width 183 height 29
click at [472, 258] on input "1" at bounding box center [394, 261] width 183 height 29
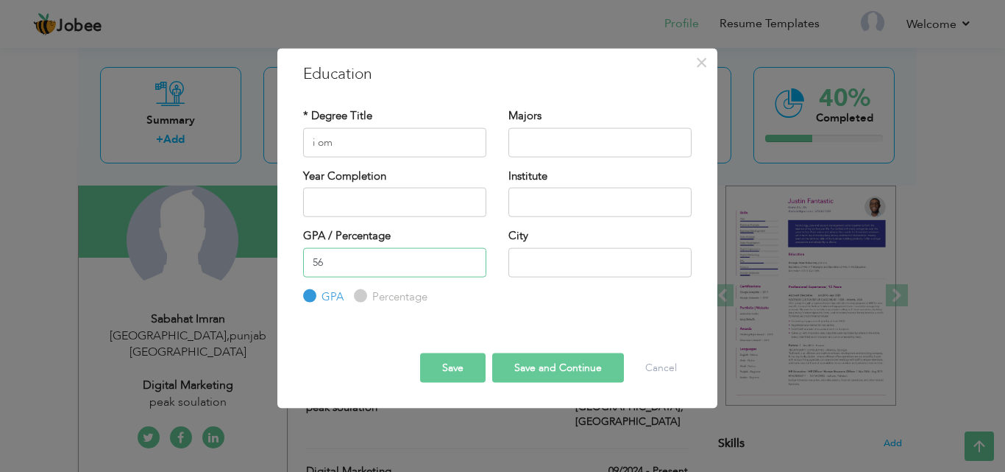
click at [475, 255] on input "56" at bounding box center [394, 261] width 183 height 29
click at [475, 255] on input "57" at bounding box center [394, 261] width 183 height 29
click at [475, 255] on input "58" at bounding box center [394, 261] width 183 height 29
click at [472, 257] on input "59" at bounding box center [394, 261] width 183 height 29
click at [472, 257] on input "60" at bounding box center [394, 261] width 183 height 29
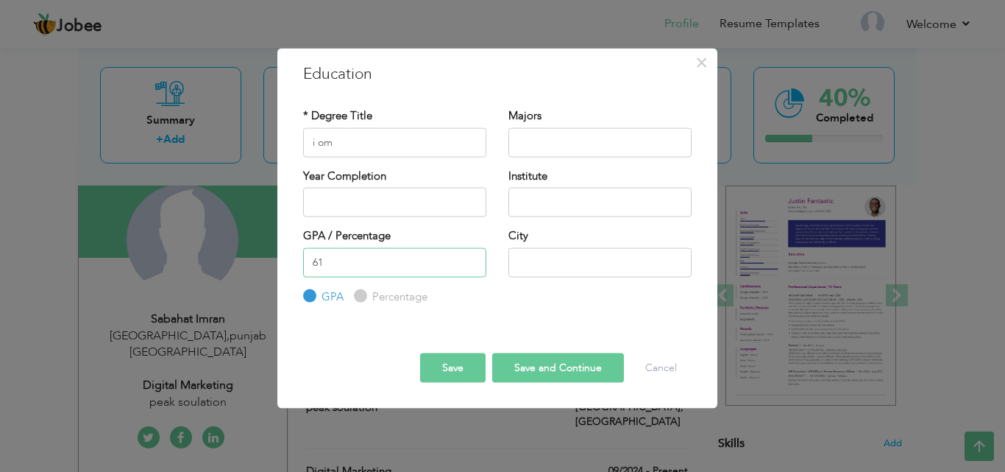
click at [472, 257] on input "61" at bounding box center [394, 261] width 183 height 29
click at [472, 257] on input "62" at bounding box center [394, 261] width 183 height 29
click at [472, 257] on input "63" at bounding box center [394, 261] width 183 height 29
click at [472, 257] on input "64" at bounding box center [394, 261] width 183 height 29
type input "65"
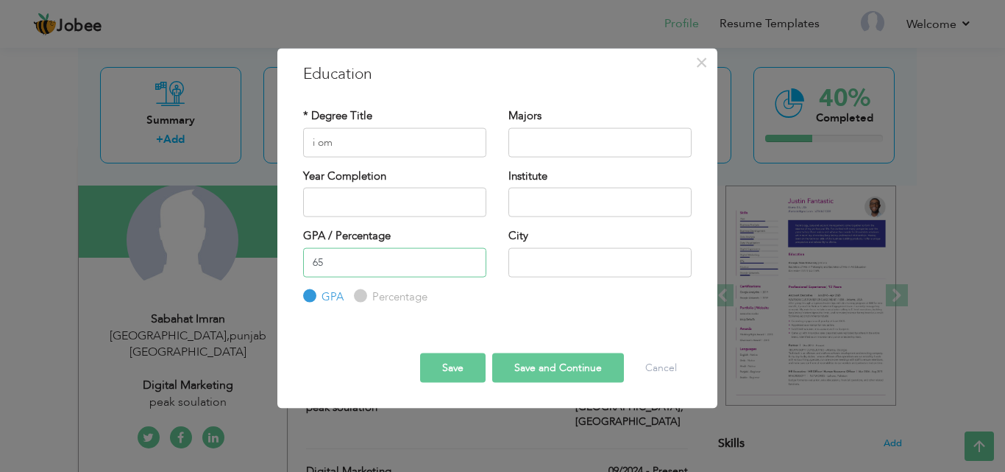
click at [472, 257] on input "65" at bounding box center [394, 261] width 183 height 29
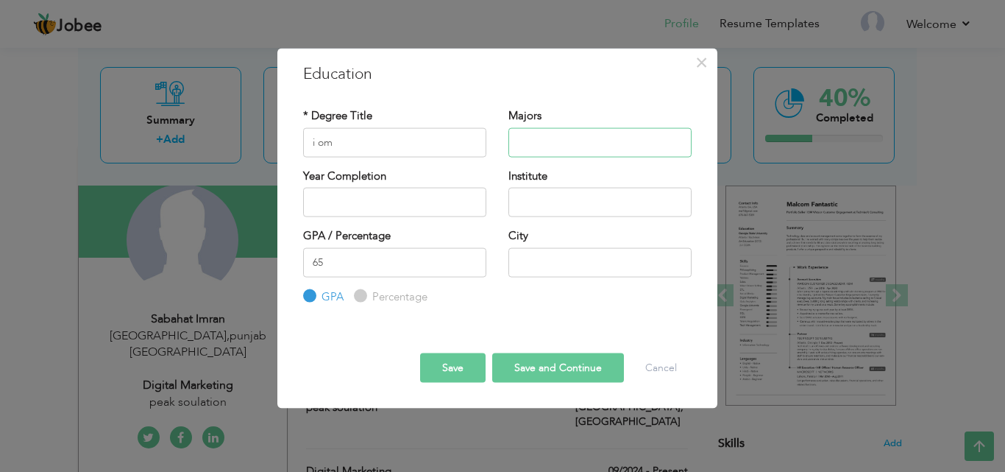
click at [527, 138] on input "text" at bounding box center [600, 141] width 183 height 29
click at [381, 133] on input "i om" at bounding box center [394, 141] width 183 height 29
type input "i"
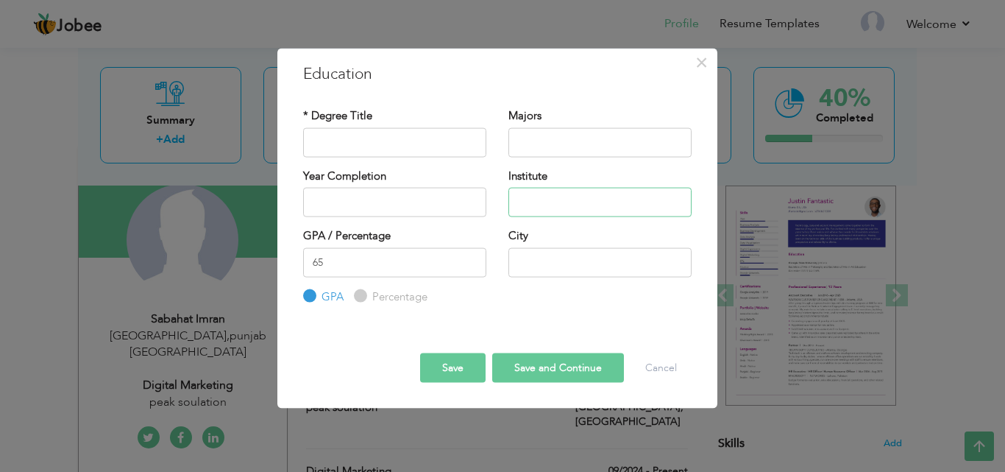
click at [532, 203] on input "text" at bounding box center [600, 202] width 183 height 29
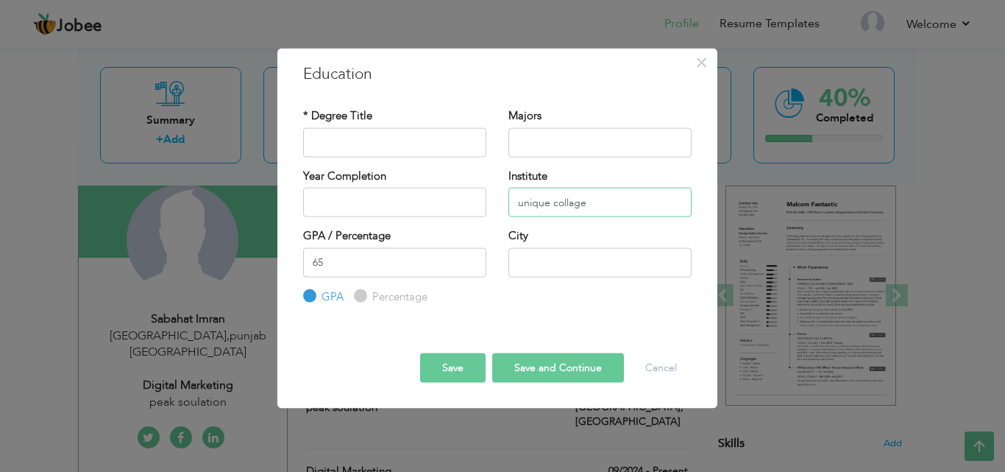
type input "unique collage"
click at [541, 267] on input "text" at bounding box center [600, 261] width 183 height 29
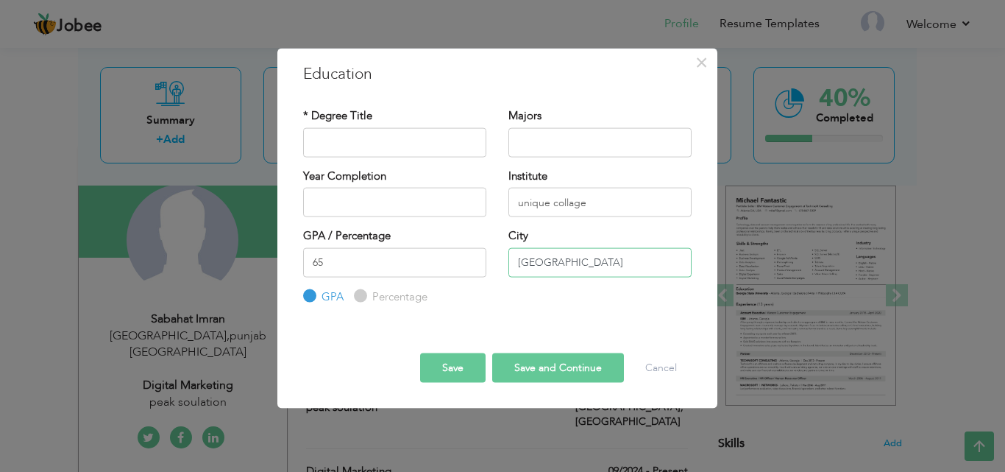
type input "[GEOGRAPHIC_DATA]"
click at [536, 136] on input "text" at bounding box center [600, 141] width 183 height 29
drag, startPoint x: 536, startPoint y: 136, endPoint x: 411, endPoint y: 138, distance: 124.4
click at [411, 138] on div "* Degree Title Majors" at bounding box center [497, 138] width 411 height 60
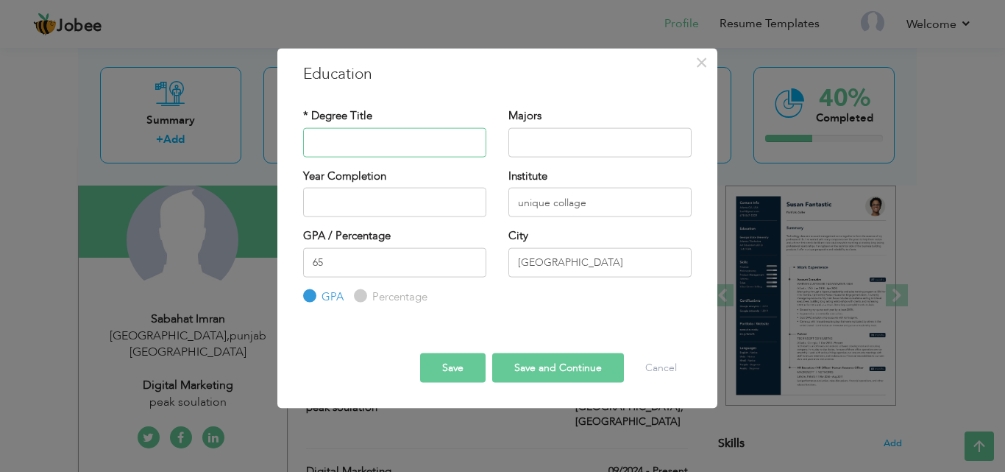
click at [432, 140] on input "text" at bounding box center [394, 141] width 183 height 29
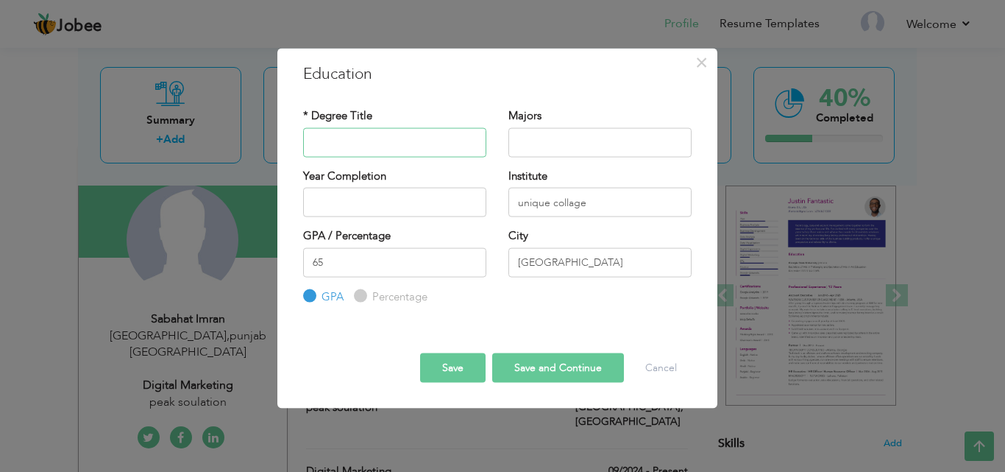
click at [388, 138] on input "text" at bounding box center [394, 141] width 183 height 29
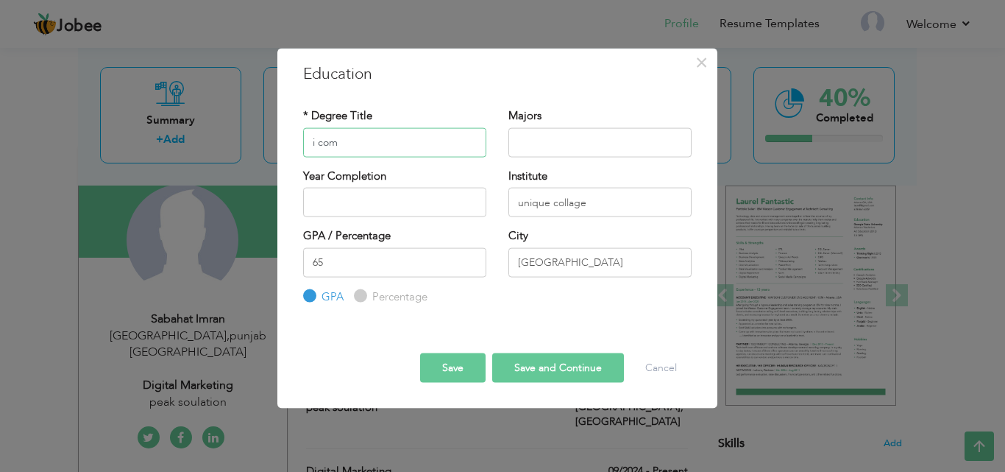
type input "i com"
type input "2025"
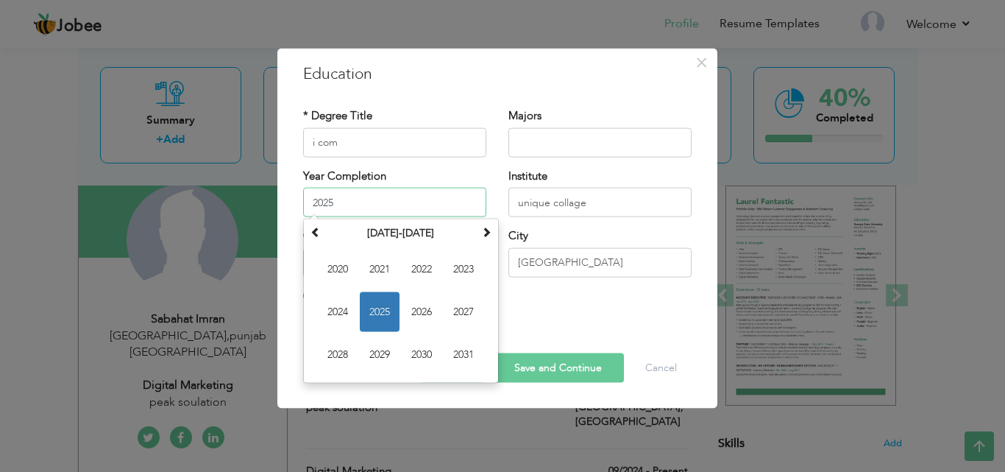
click at [364, 200] on input "2025" at bounding box center [394, 202] width 183 height 29
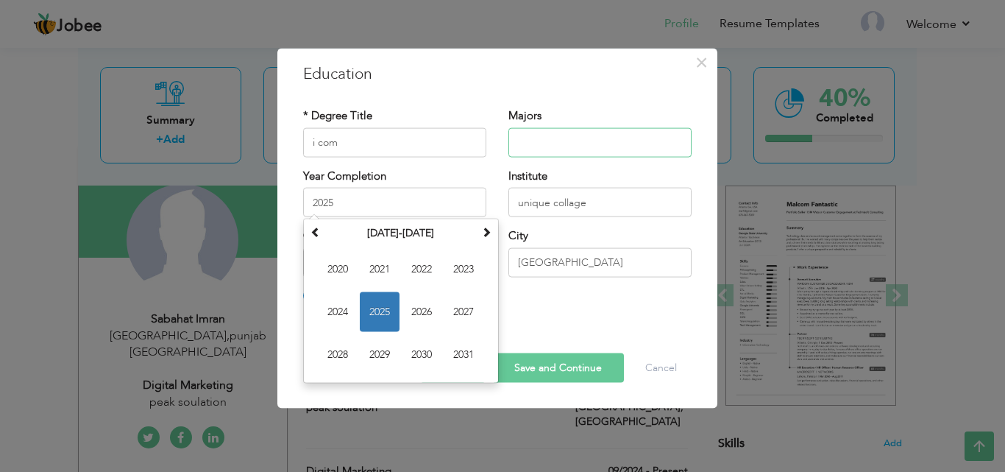
click at [547, 139] on input "text" at bounding box center [600, 141] width 183 height 29
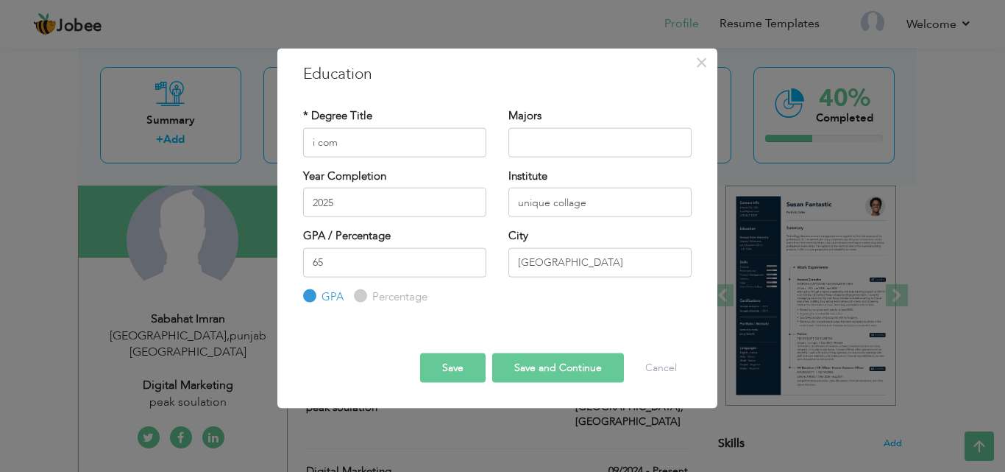
click at [359, 291] on input "Percentage" at bounding box center [359, 296] width 10 height 10
radio input "true"
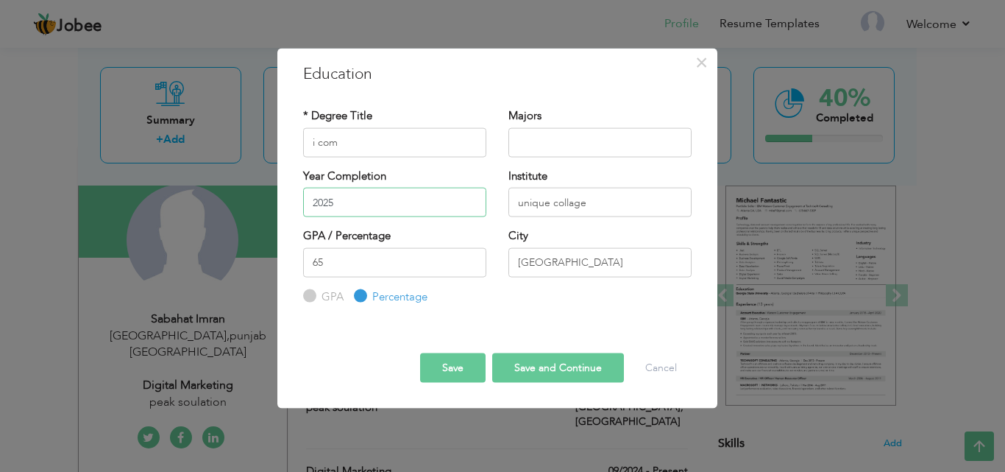
click at [368, 208] on input "2025" at bounding box center [394, 202] width 183 height 29
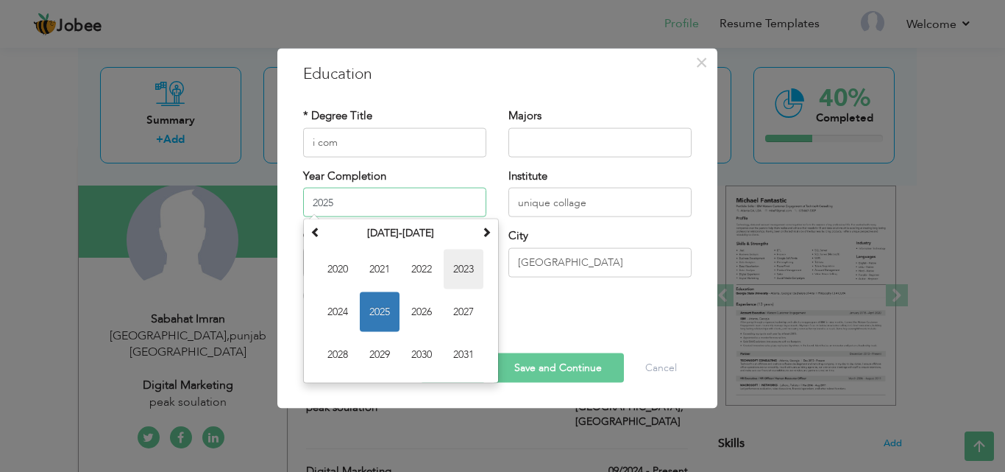
click at [464, 261] on span "2023" at bounding box center [464, 270] width 40 height 40
type input "2023"
click at [464, 261] on input "65" at bounding box center [394, 261] width 183 height 29
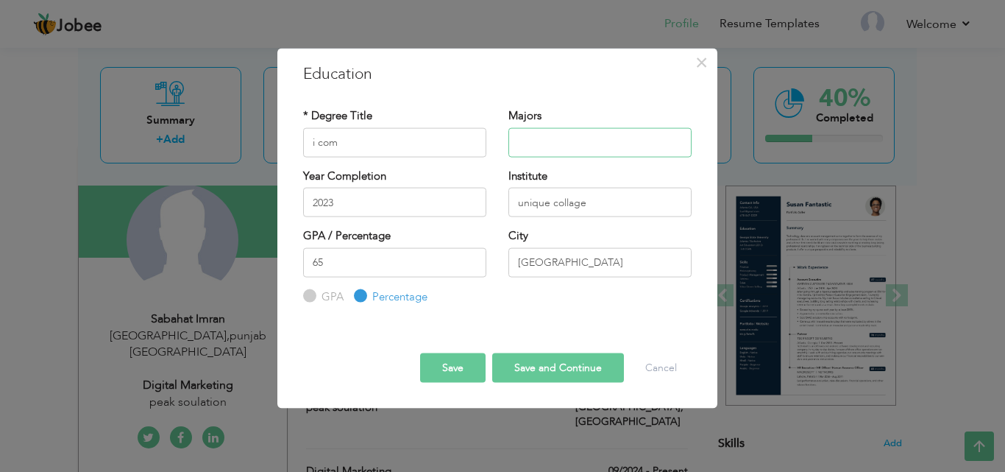
click at [560, 134] on input "text" at bounding box center [600, 141] width 183 height 29
click at [584, 138] on input "accounts" at bounding box center [600, 141] width 183 height 29
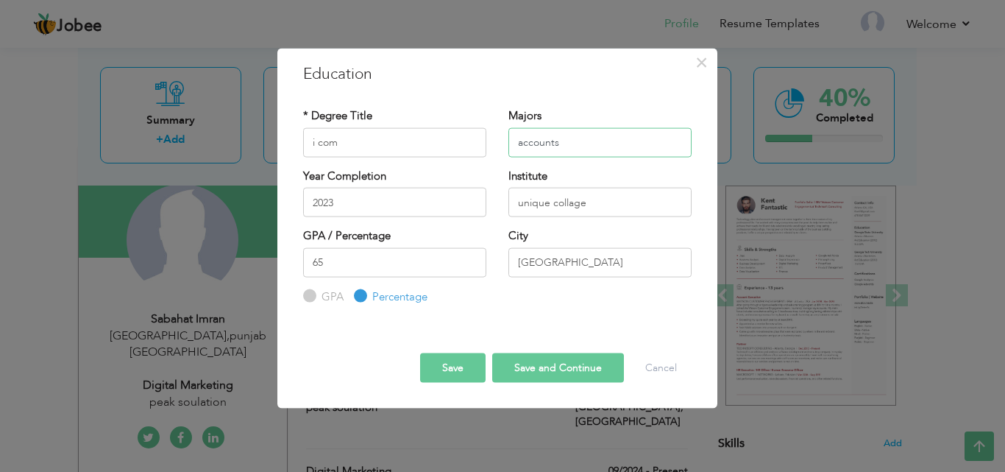
type input "accounts"
click at [575, 367] on button "Save and Continue" at bounding box center [558, 367] width 132 height 29
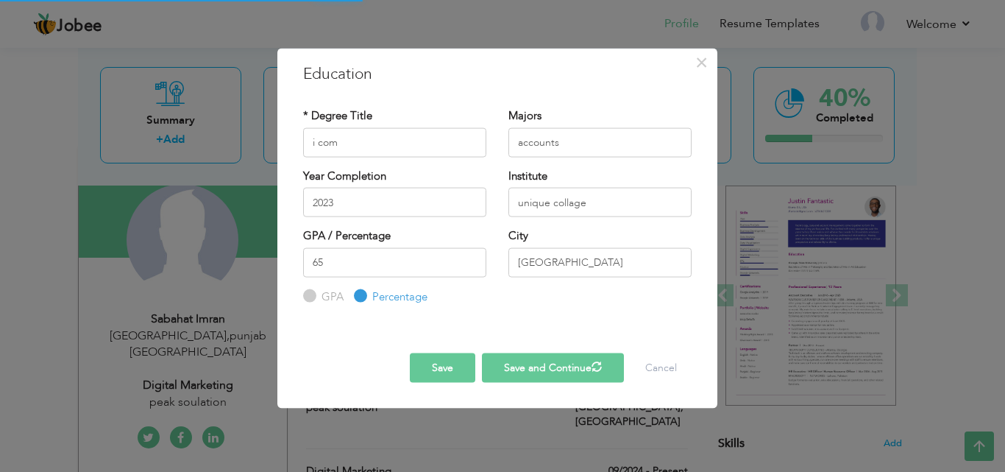
radio input "true"
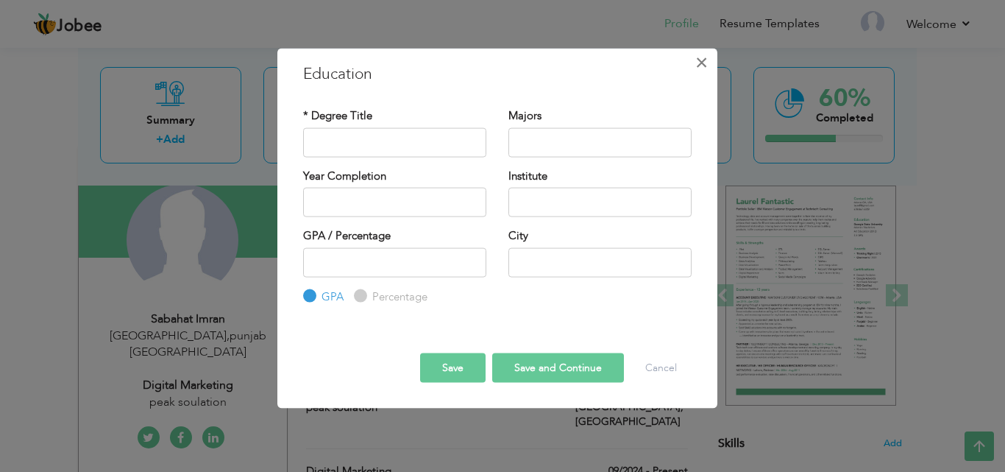
click at [707, 59] on span "×" at bounding box center [702, 62] width 13 height 26
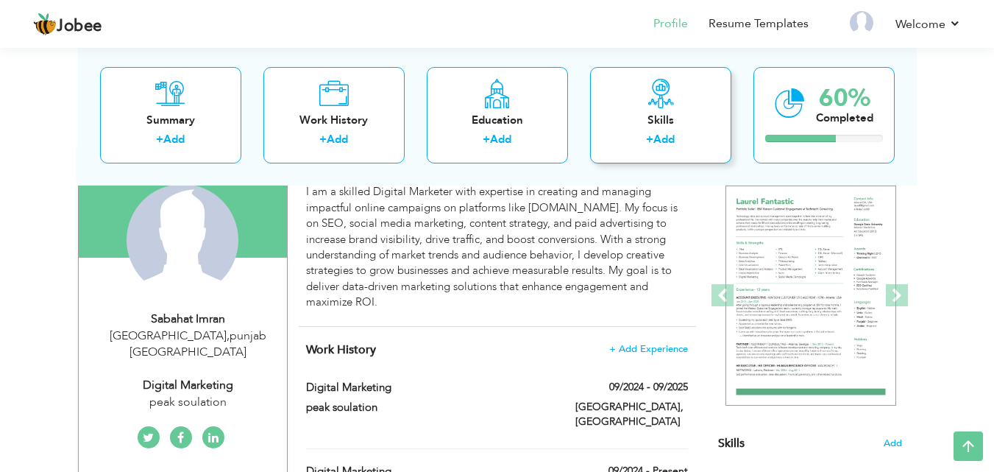
click at [674, 111] on div "Skills + Add" at bounding box center [660, 114] width 141 height 96
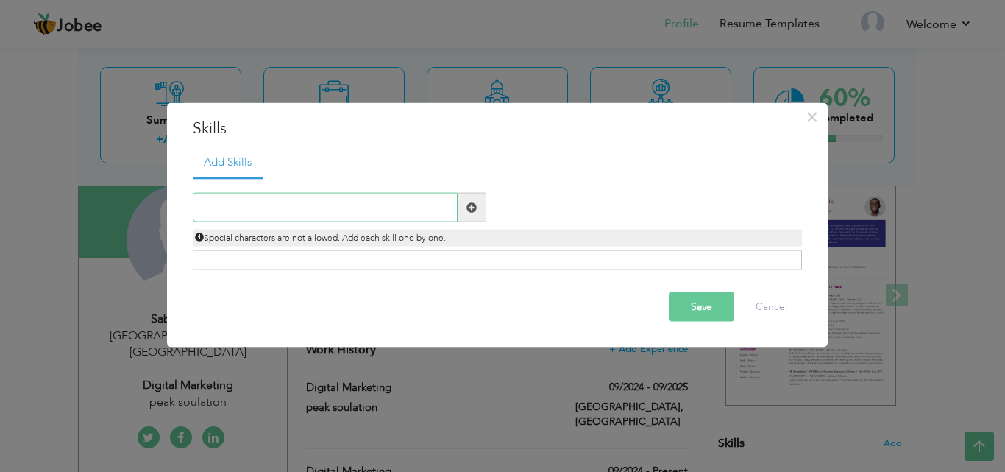
click at [411, 197] on input "text" at bounding box center [325, 207] width 265 height 29
click at [266, 205] on input "text" at bounding box center [325, 207] width 265 height 29
click at [266, 204] on input "text" at bounding box center [325, 207] width 265 height 29
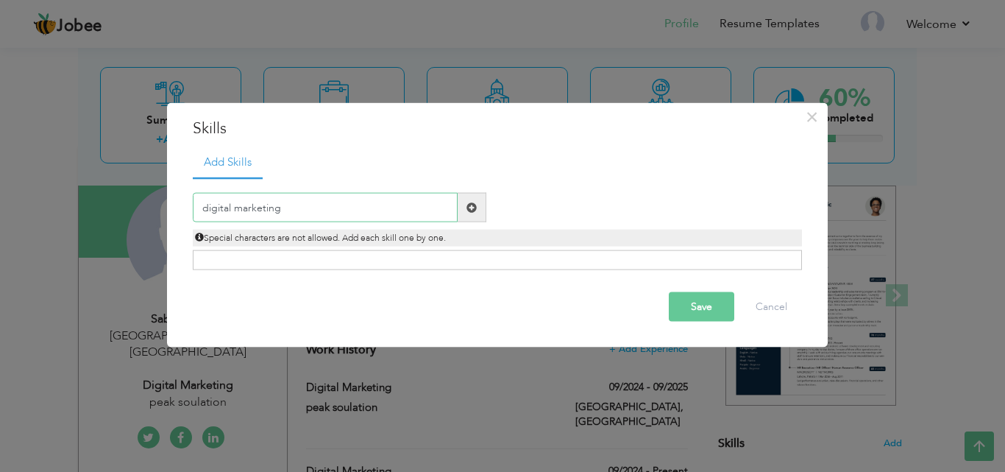
type input "digital marketing"
click at [284, 250] on div "Click on , to mark skill as primary." at bounding box center [497, 260] width 609 height 20
drag, startPoint x: 687, startPoint y: 348, endPoint x: 722, endPoint y: 317, distance: 46.9
click at [706, 329] on div "× Skills Add Skills digital marketing" at bounding box center [497, 236] width 662 height 269
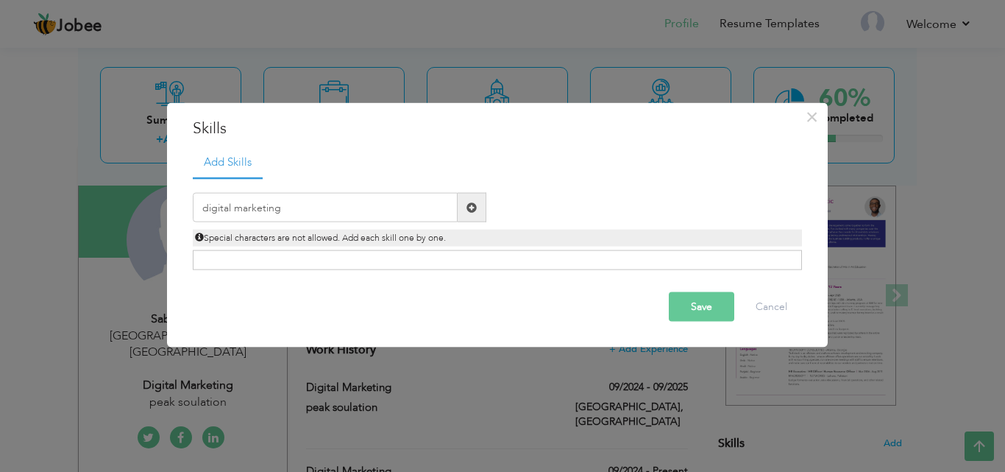
click at [713, 307] on button "Save" at bounding box center [702, 306] width 66 height 29
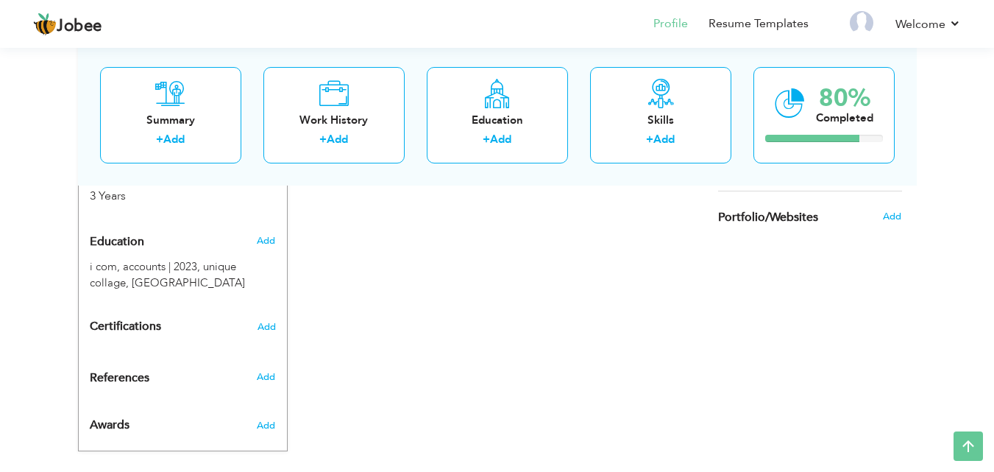
scroll to position [604, 0]
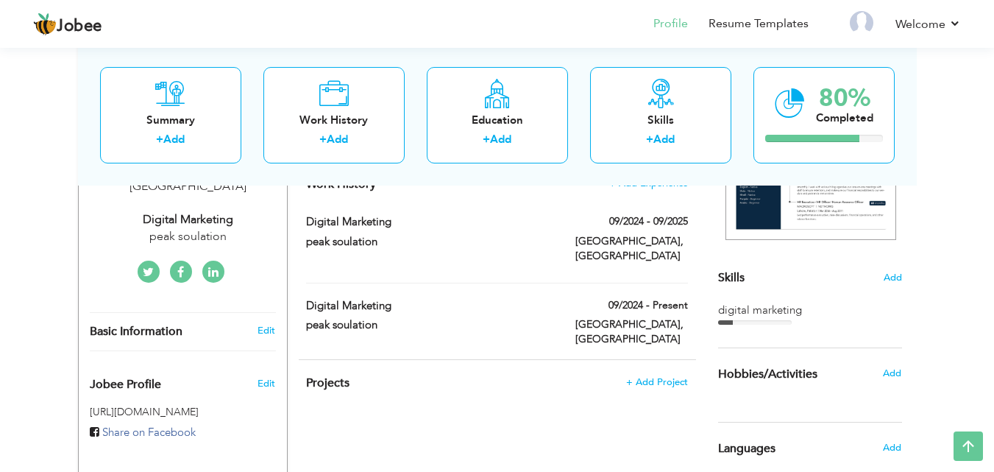
click at [713, 307] on div "Choose a Template ‹" at bounding box center [812, 359] width 210 height 757
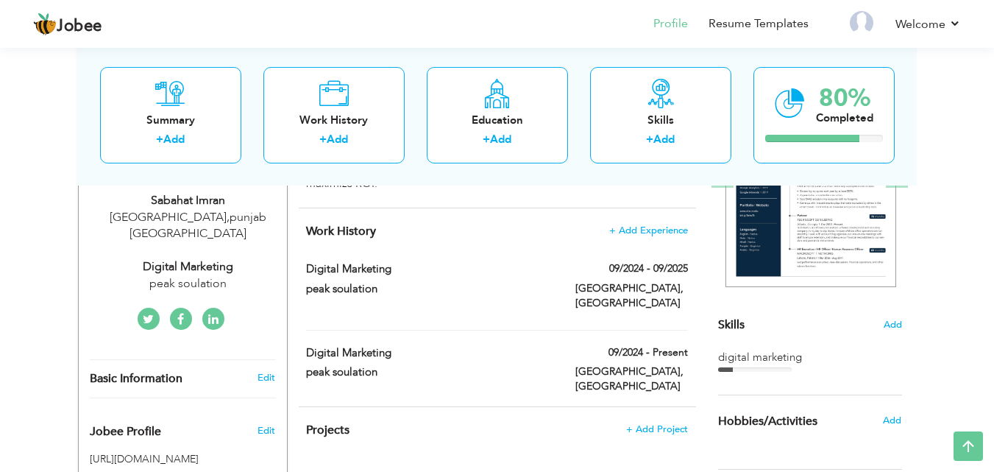
scroll to position [242, 0]
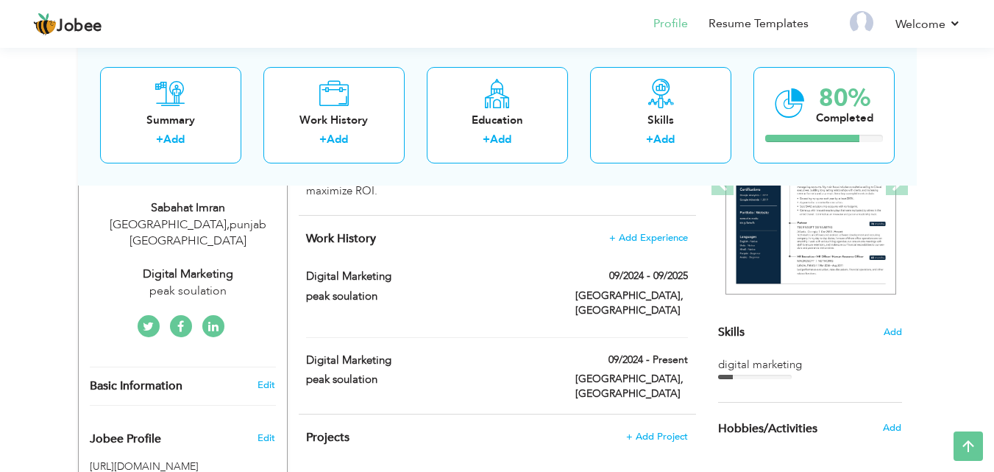
click at [715, 310] on div "Choose a Template ‹" at bounding box center [812, 413] width 210 height 757
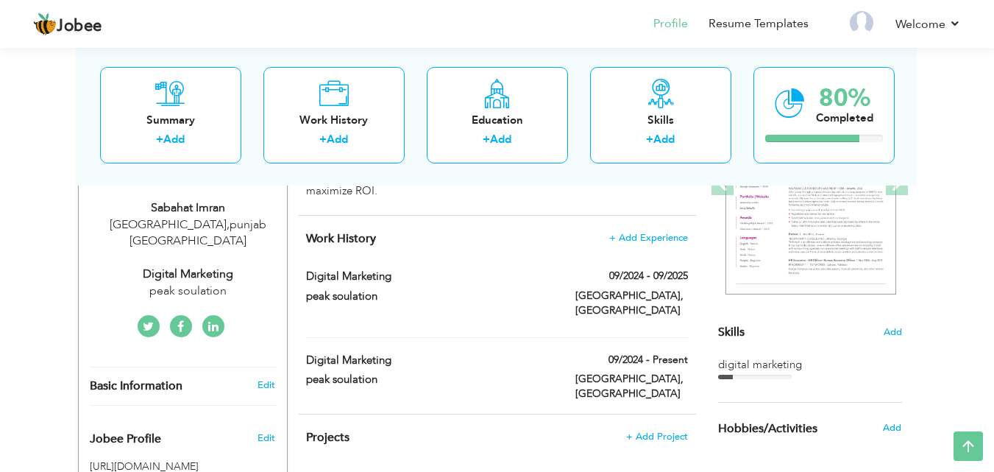
click at [874, 26] on li at bounding box center [852, 25] width 46 height 40
click at [763, 26] on link "Resume Templates" at bounding box center [759, 23] width 100 height 17
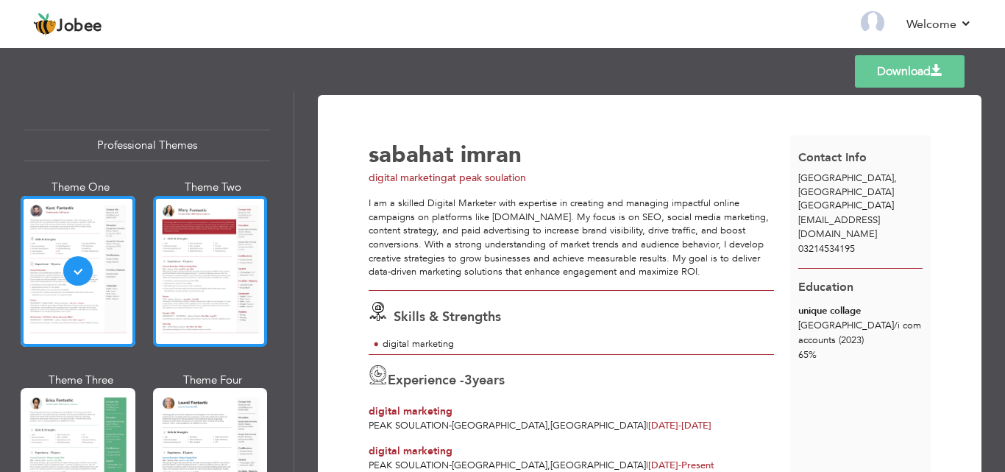
click at [210, 204] on div at bounding box center [210, 271] width 115 height 151
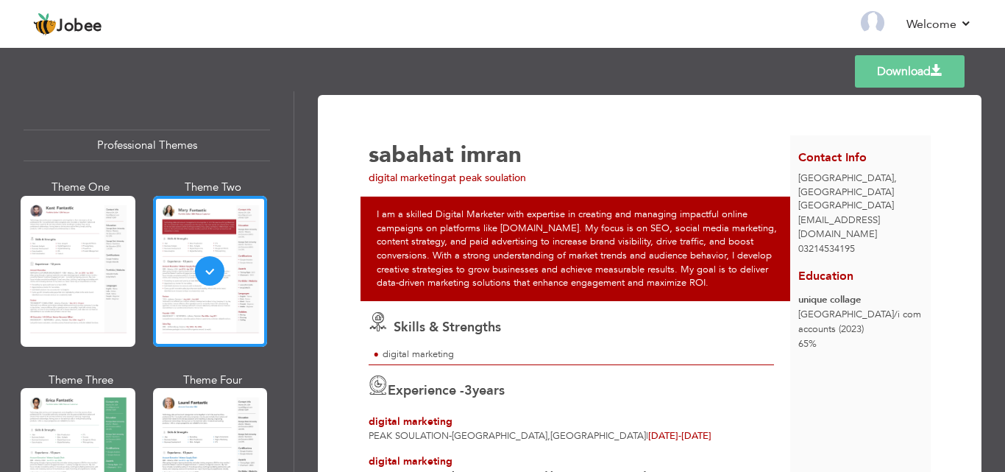
click at [882, 96] on div "Download sabahat imran digital marketing at peak soulation Skills & Strengths" at bounding box center [650, 312] width 664 height 435
click at [879, 54] on div "Templates Download" at bounding box center [502, 71] width 1005 height 47
click at [887, 66] on link "Download" at bounding box center [910, 71] width 110 height 32
